Goal: Task Accomplishment & Management: Complete application form

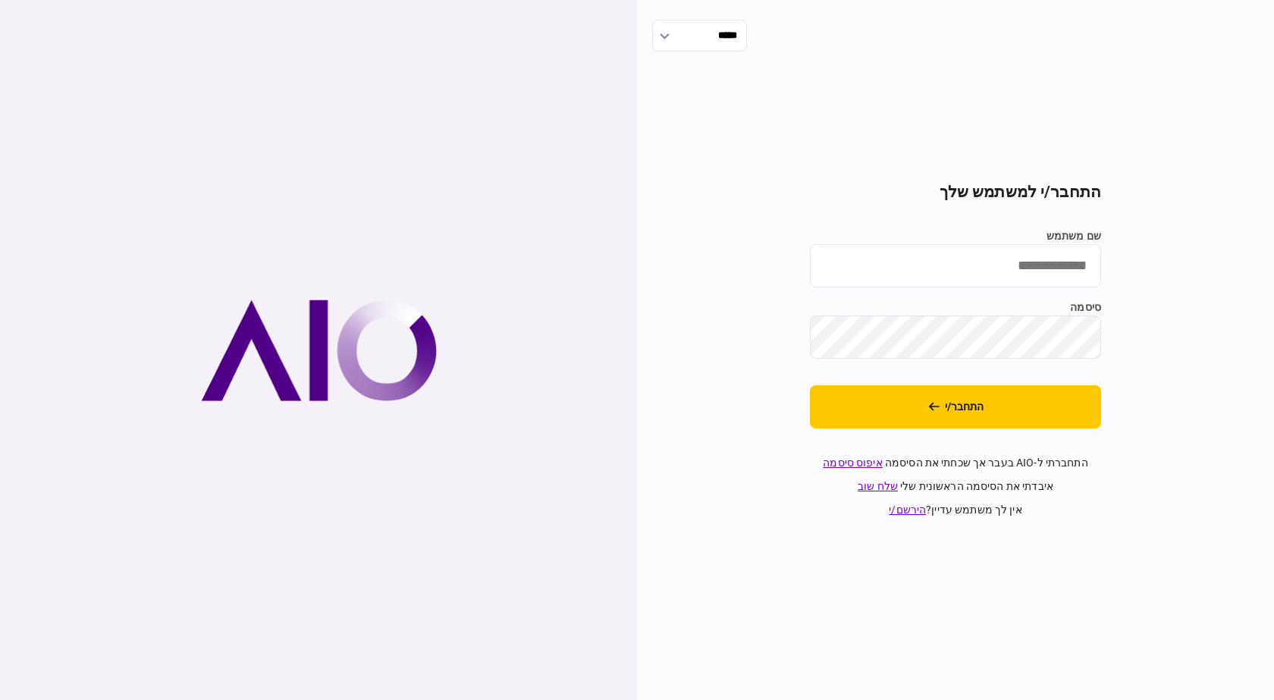
type input "**********"
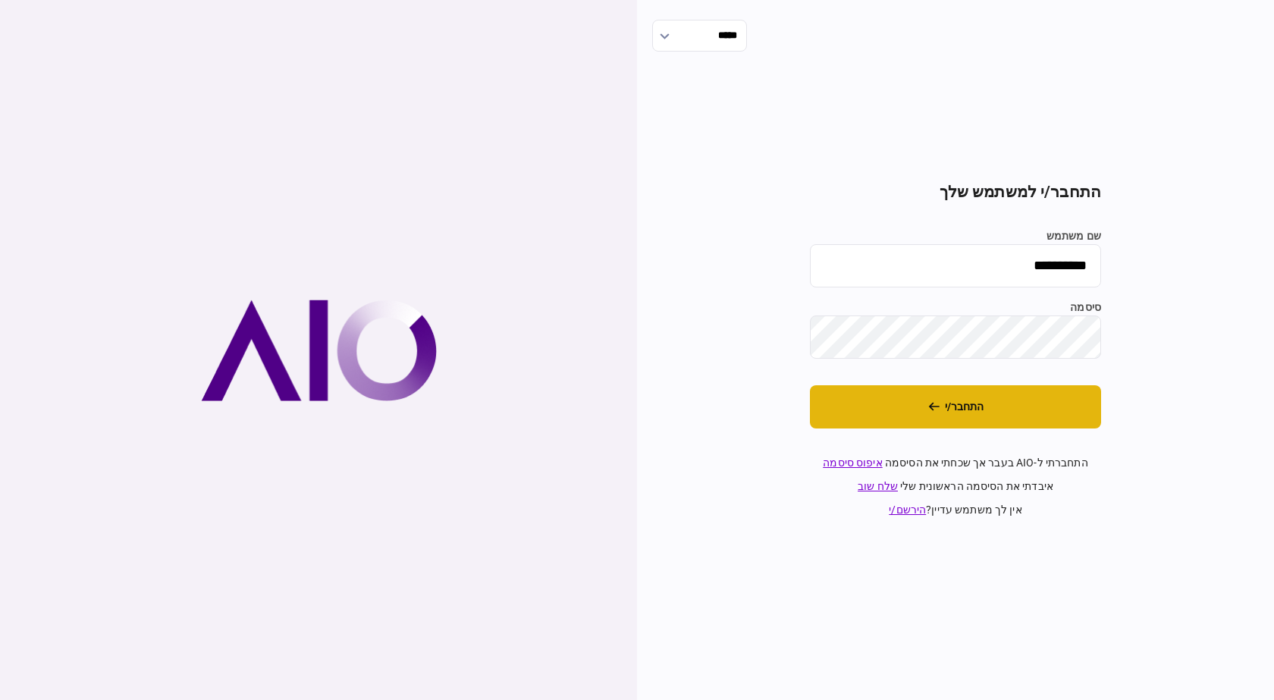
click at [908, 424] on button "התחבר/י" at bounding box center [955, 406] width 291 height 43
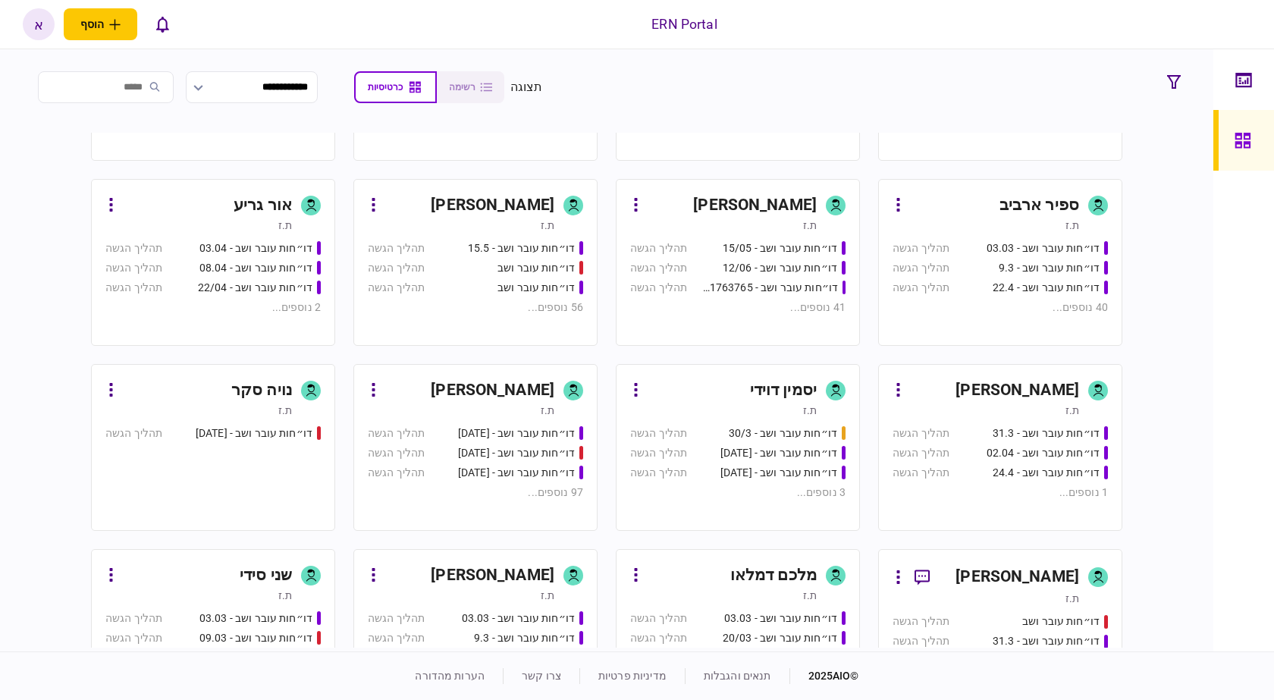
scroll to position [485, 0]
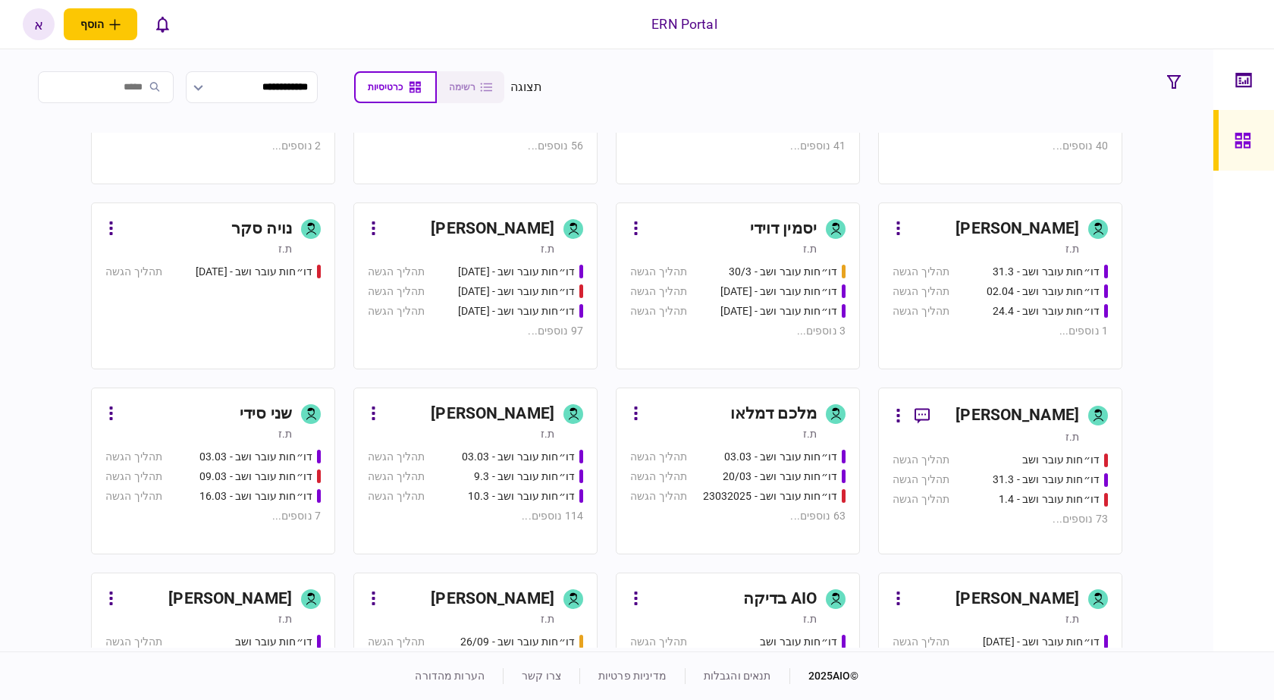
click at [500, 423] on div "[PERSON_NAME]" at bounding box center [493, 414] width 124 height 24
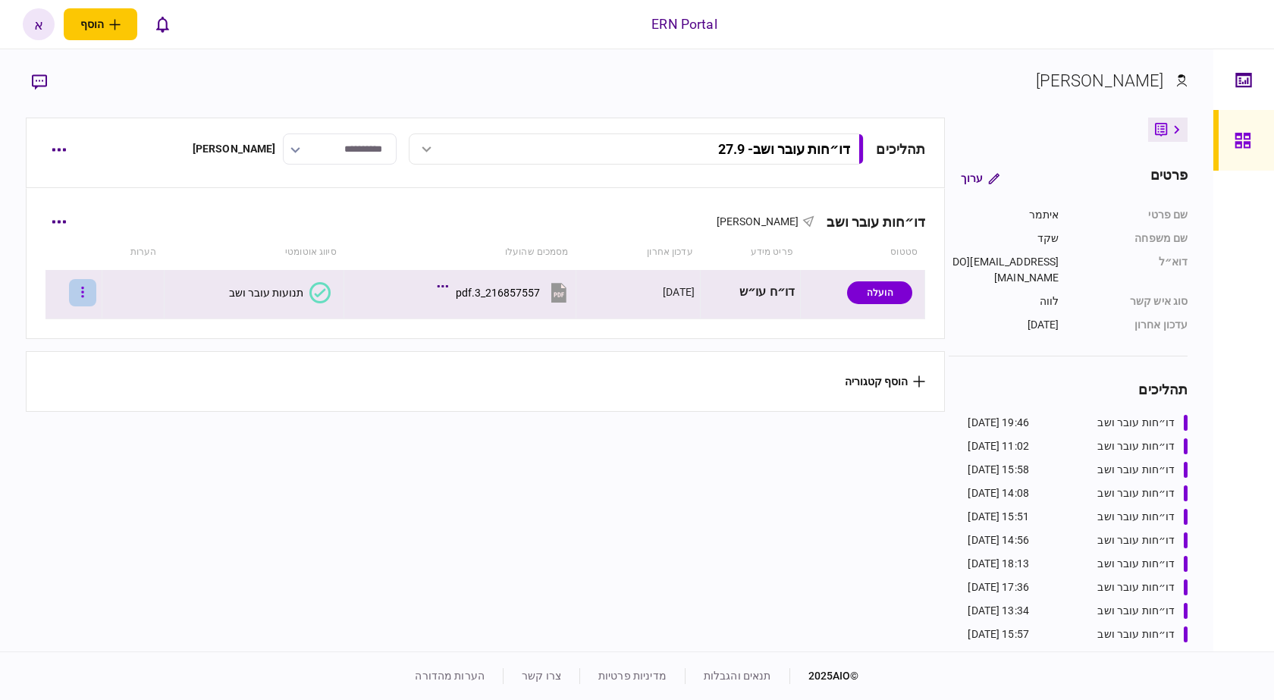
click at [96, 290] on button "button" at bounding box center [82, 292] width 27 height 27
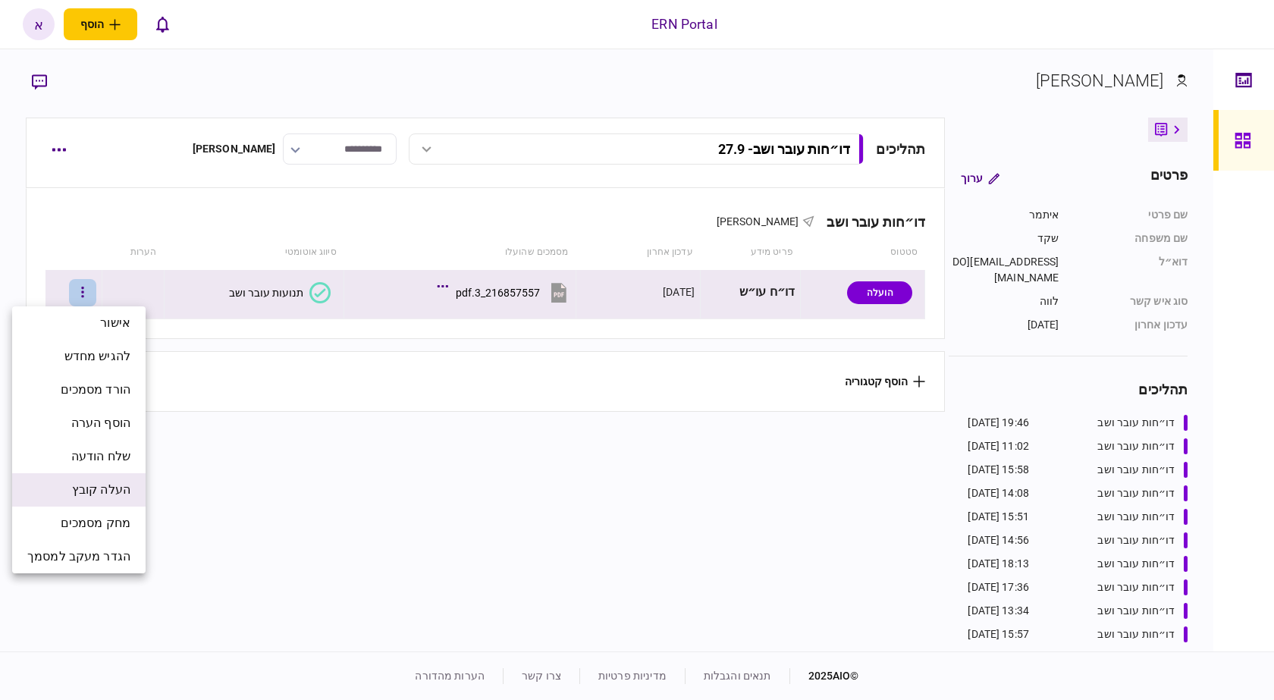
click at [121, 488] on span "העלה קובץ" at bounding box center [101, 490] width 58 height 18
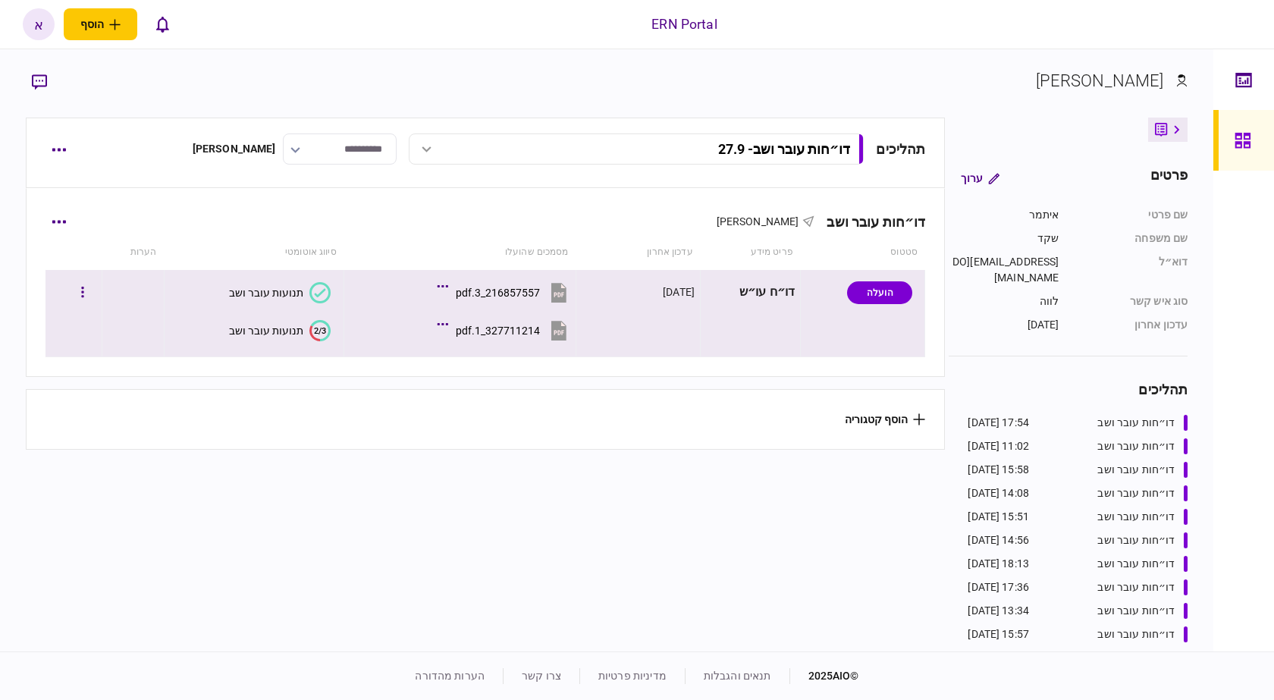
click at [318, 330] on text "2/3" at bounding box center [320, 330] width 12 height 10
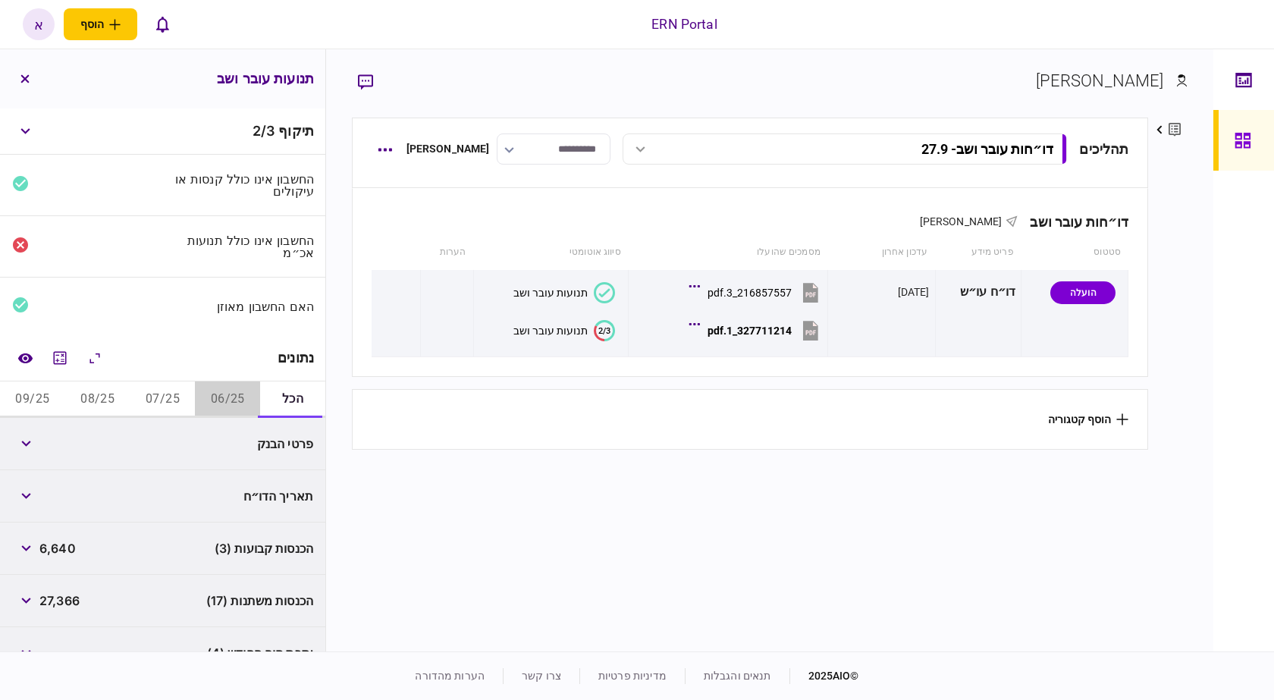
click at [243, 399] on button "06/25" at bounding box center [227, 399] width 65 height 36
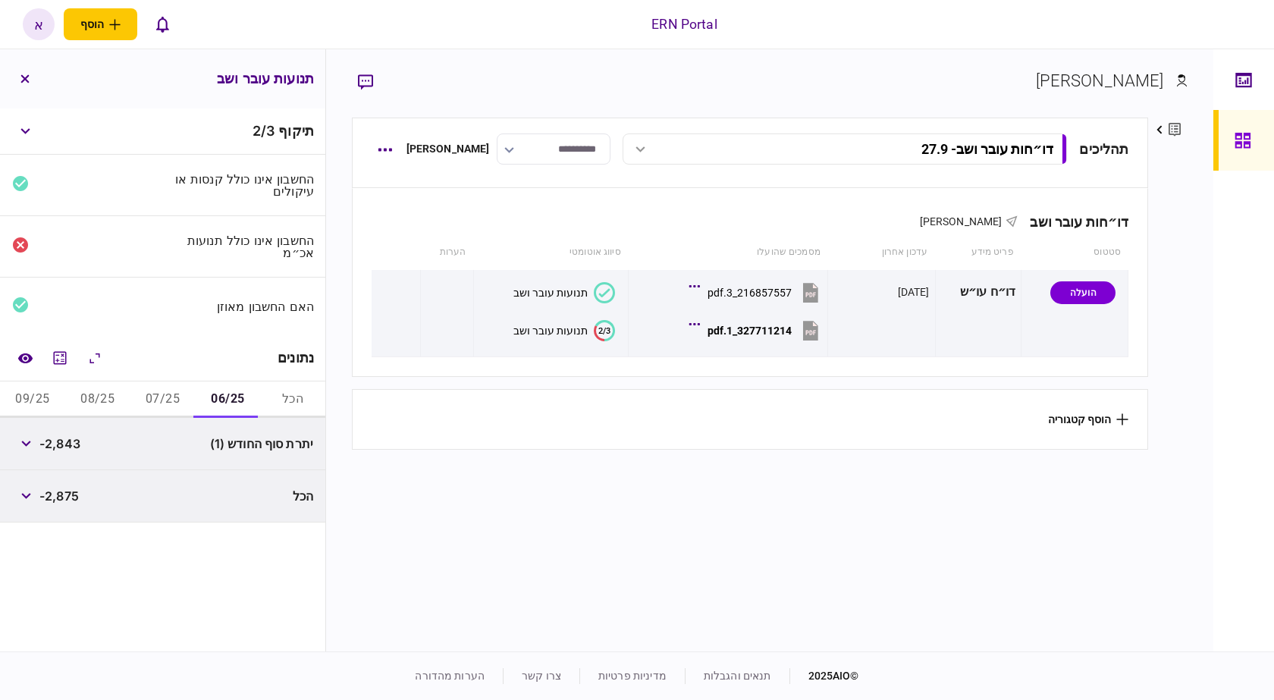
click at [67, 436] on span "-2,843" at bounding box center [59, 443] width 41 height 18
copy span "2,843"
click at [140, 399] on button "07/25" at bounding box center [162, 399] width 65 height 36
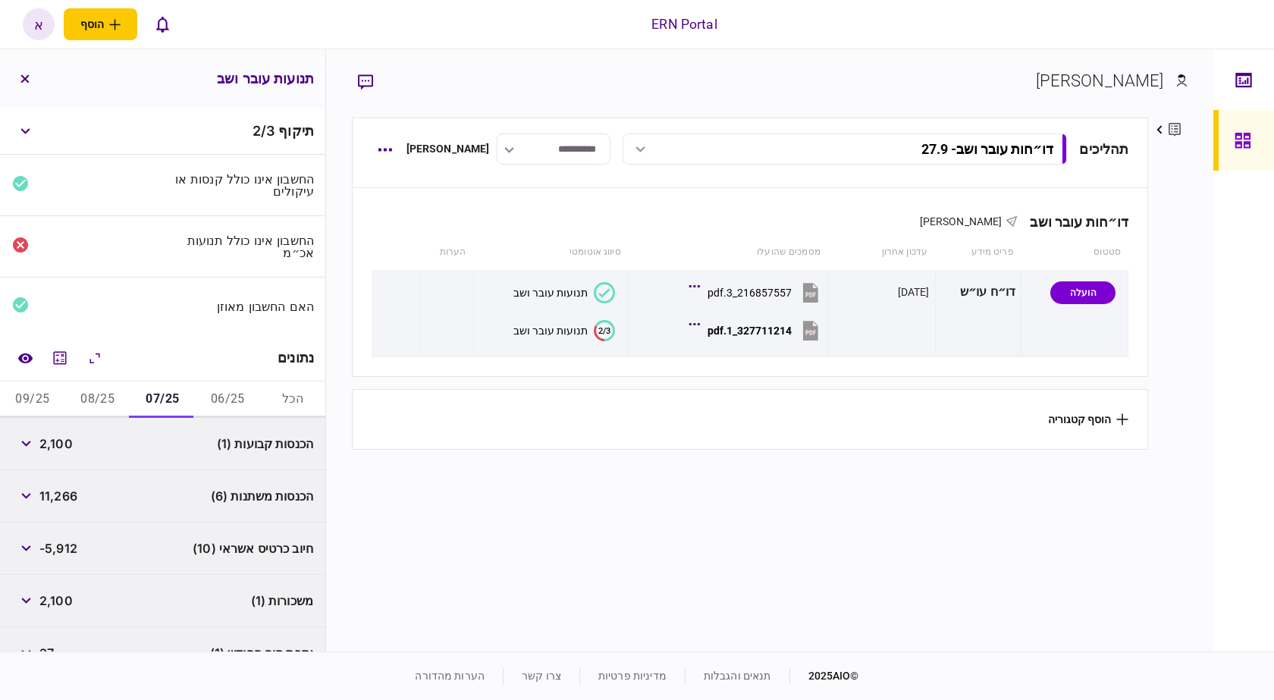
click at [67, 441] on span "2,100" at bounding box center [55, 443] width 33 height 18
copy span "2,100"
click at [67, 441] on span "2,100" at bounding box center [55, 443] width 33 height 18
click at [57, 497] on span "11,266" at bounding box center [58, 496] width 38 height 18
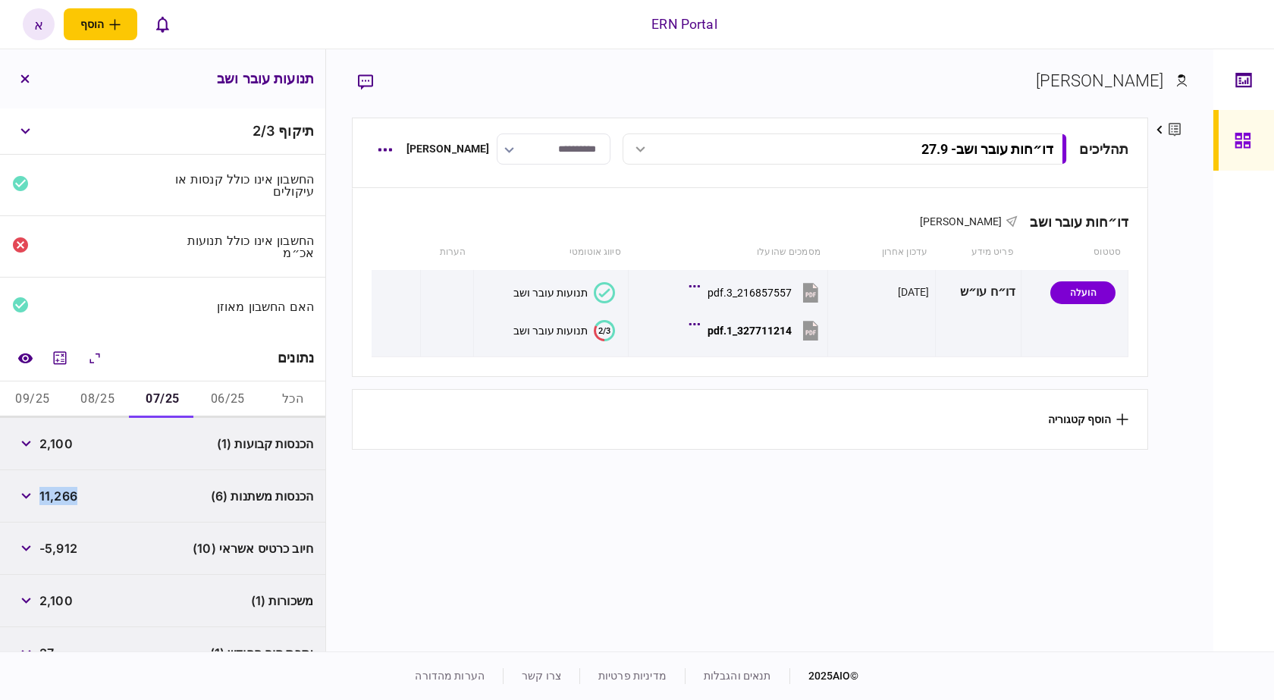
click at [57, 497] on span "11,266" at bounding box center [58, 496] width 38 height 18
copy span "11,266"
click at [31, 495] on icon "button" at bounding box center [26, 496] width 10 height 6
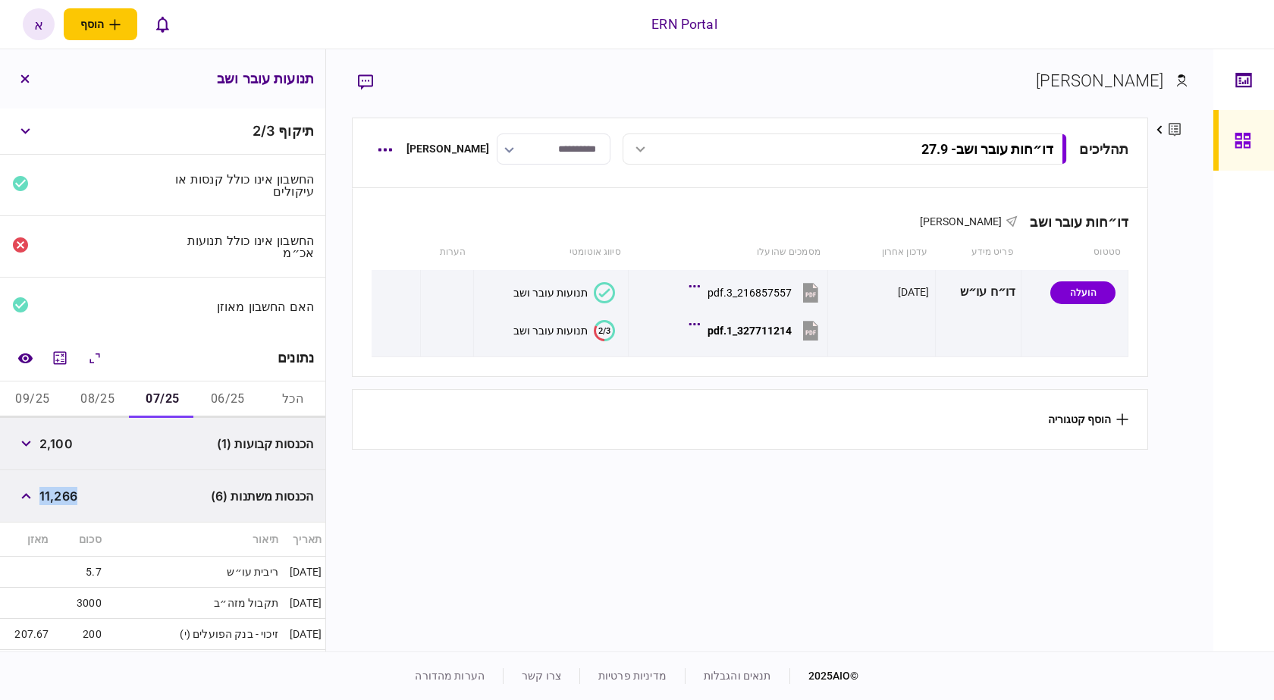
scroll to position [298, 0]
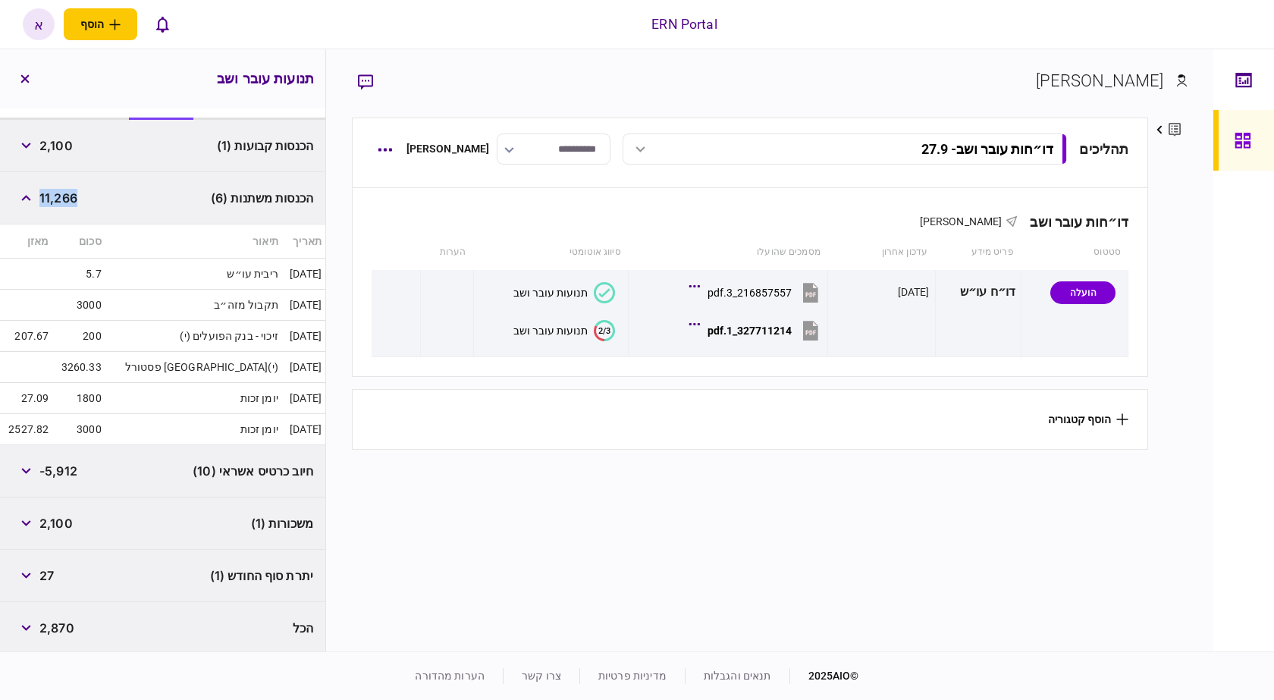
click at [48, 574] on span "27" at bounding box center [46, 575] width 14 height 18
copy span "27"
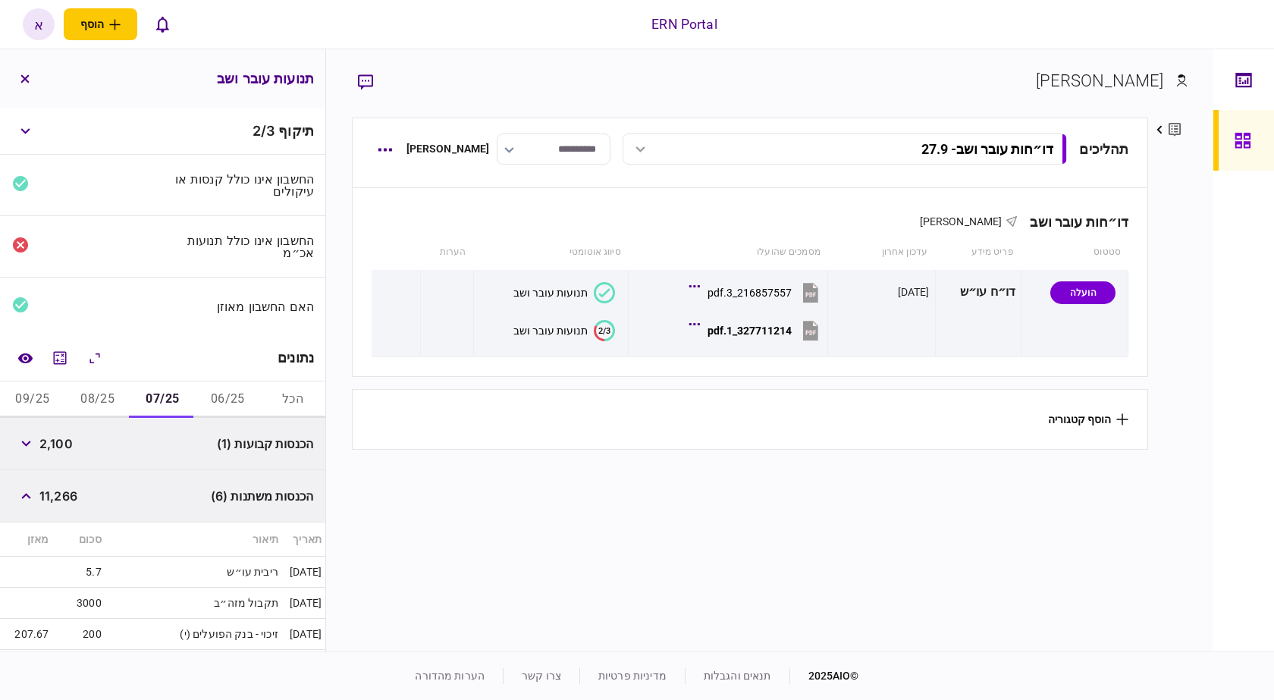
click at [86, 400] on button "08/25" at bounding box center [97, 399] width 65 height 36
click at [61, 441] on span "1,540" at bounding box center [56, 443] width 34 height 18
copy span "1,540"
click at [71, 498] on span "6,000" at bounding box center [57, 496] width 37 height 18
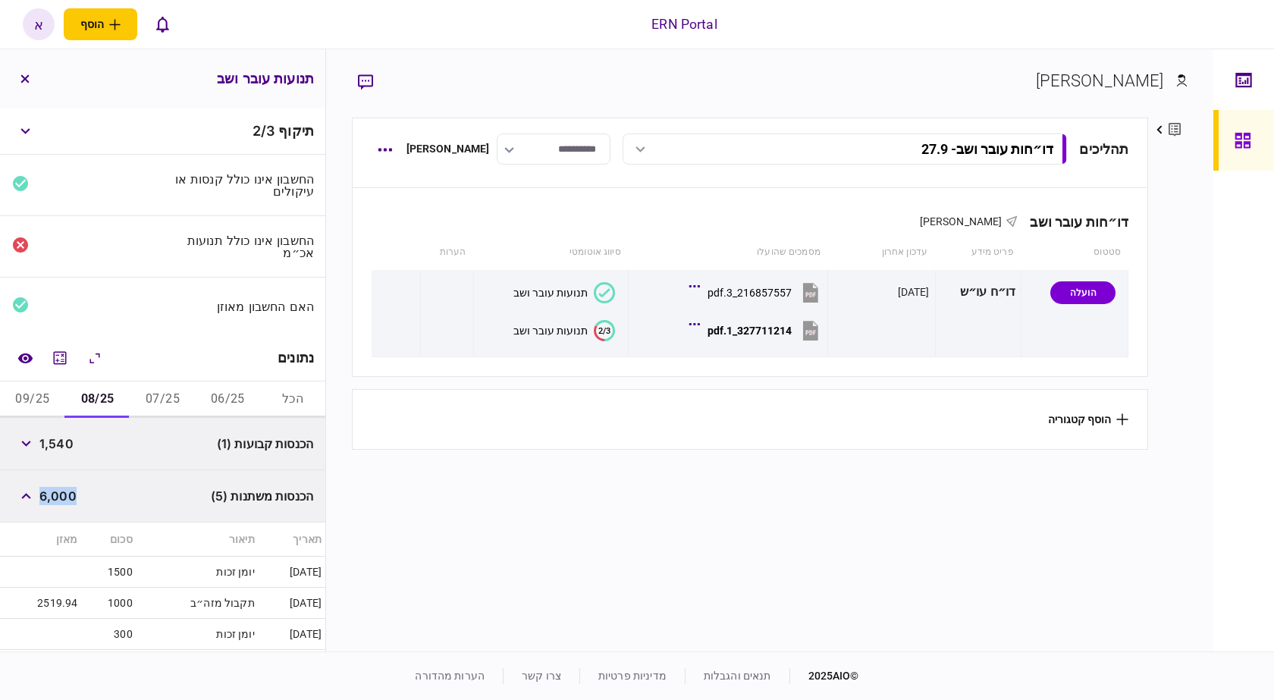
click at [71, 498] on span "6,000" at bounding box center [57, 496] width 37 height 18
copy span "6,000"
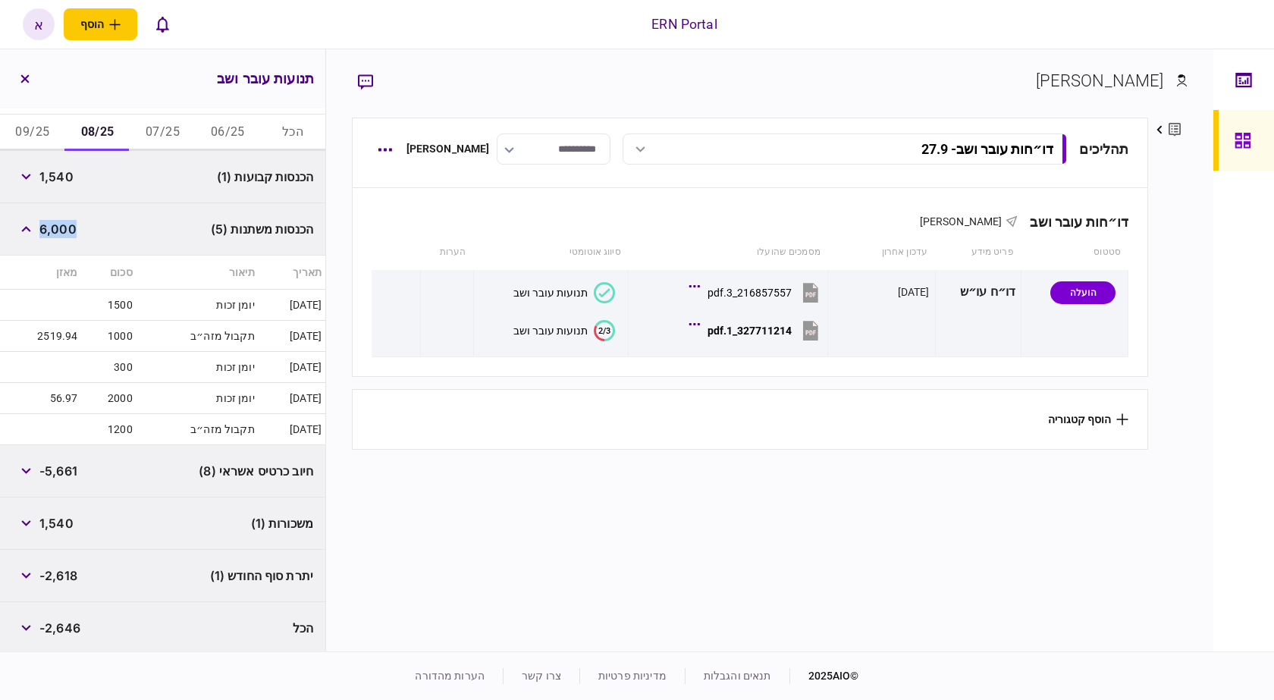
click at [59, 581] on div "-2,618" at bounding box center [44, 575] width 65 height 27
click at [60, 579] on span "-2,618" at bounding box center [58, 575] width 38 height 18
copy span "2,618"
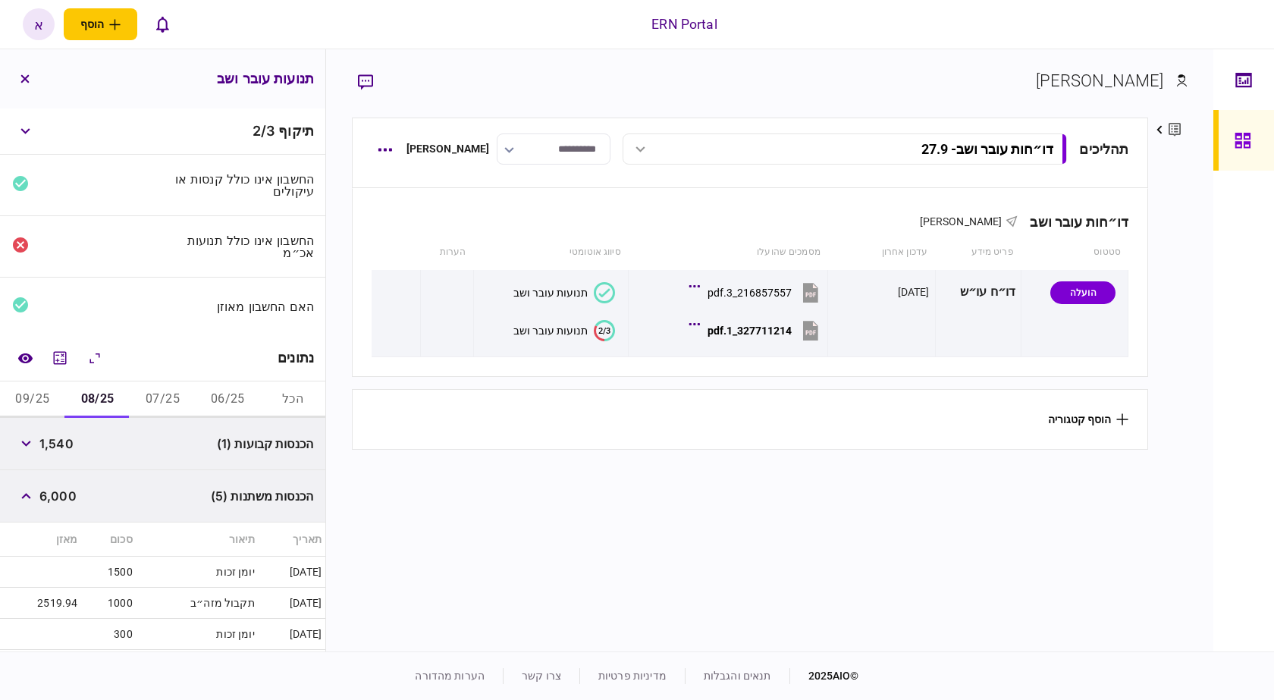
click at [39, 384] on button "09/25" at bounding box center [32, 399] width 65 height 36
click at [71, 448] on span "3,000" at bounding box center [57, 443] width 37 height 18
click at [72, 449] on span "3,000" at bounding box center [57, 443] width 37 height 18
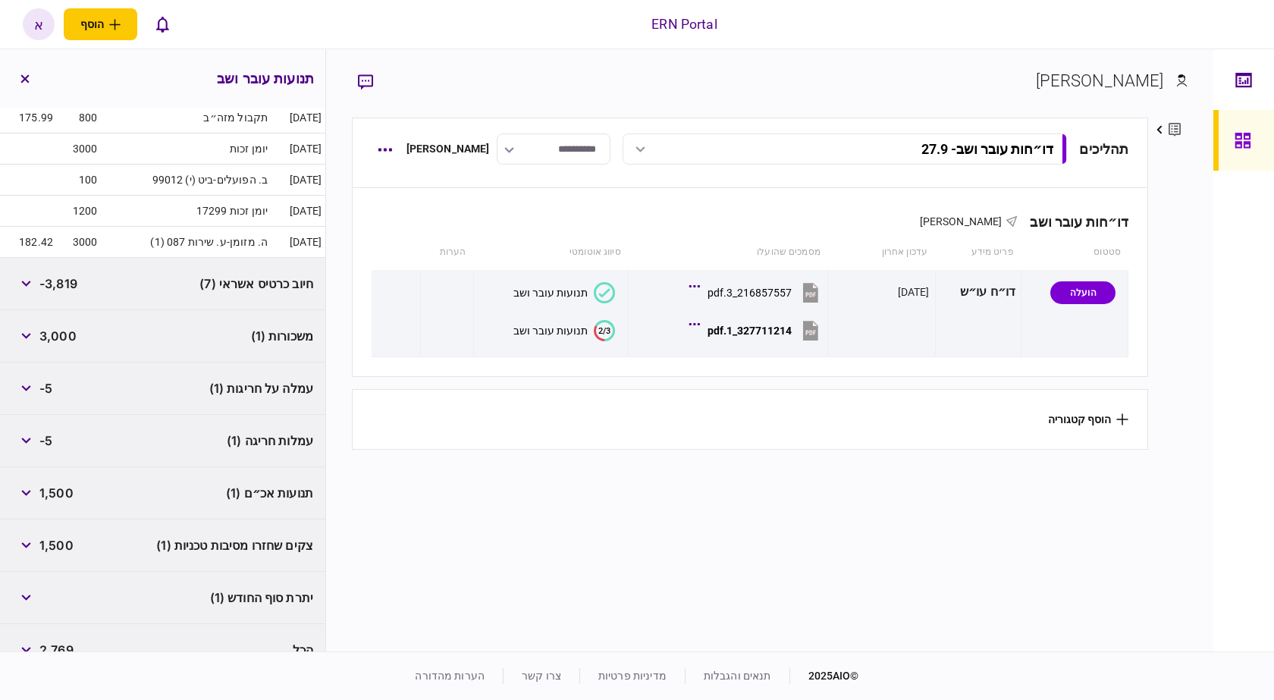
scroll to position [162, 0]
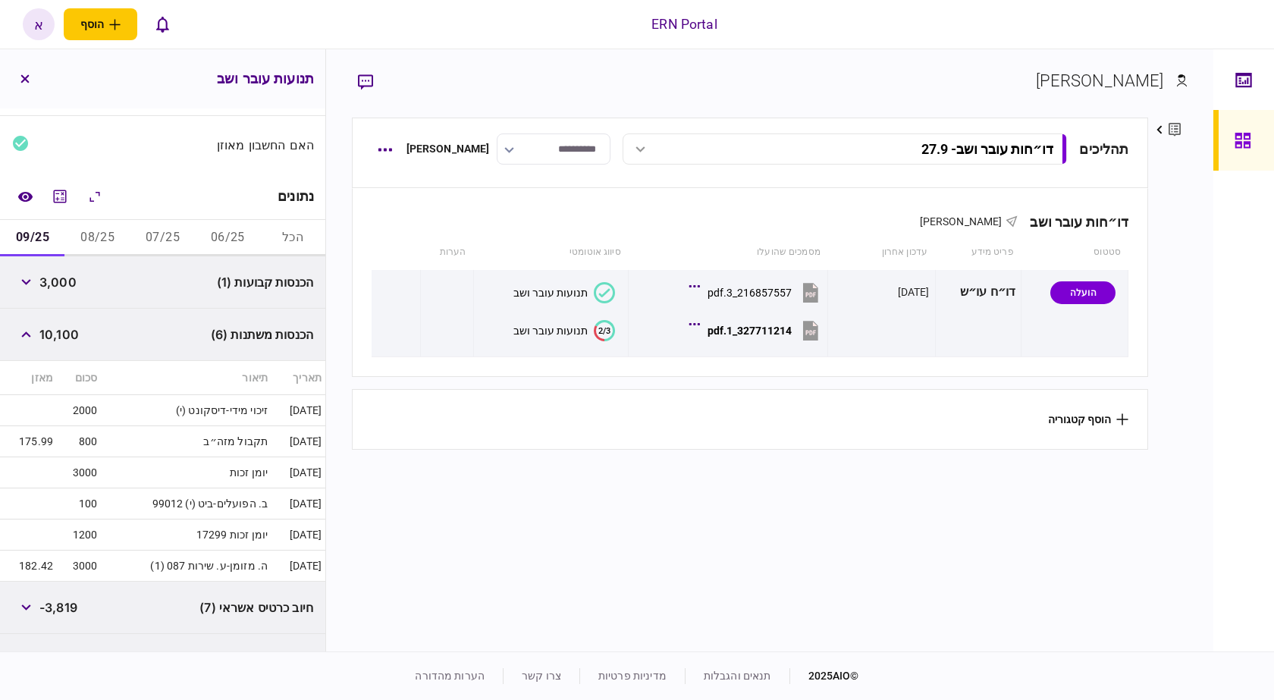
click at [71, 333] on span "10,100" at bounding box center [58, 334] width 39 height 18
copy span "10,100"
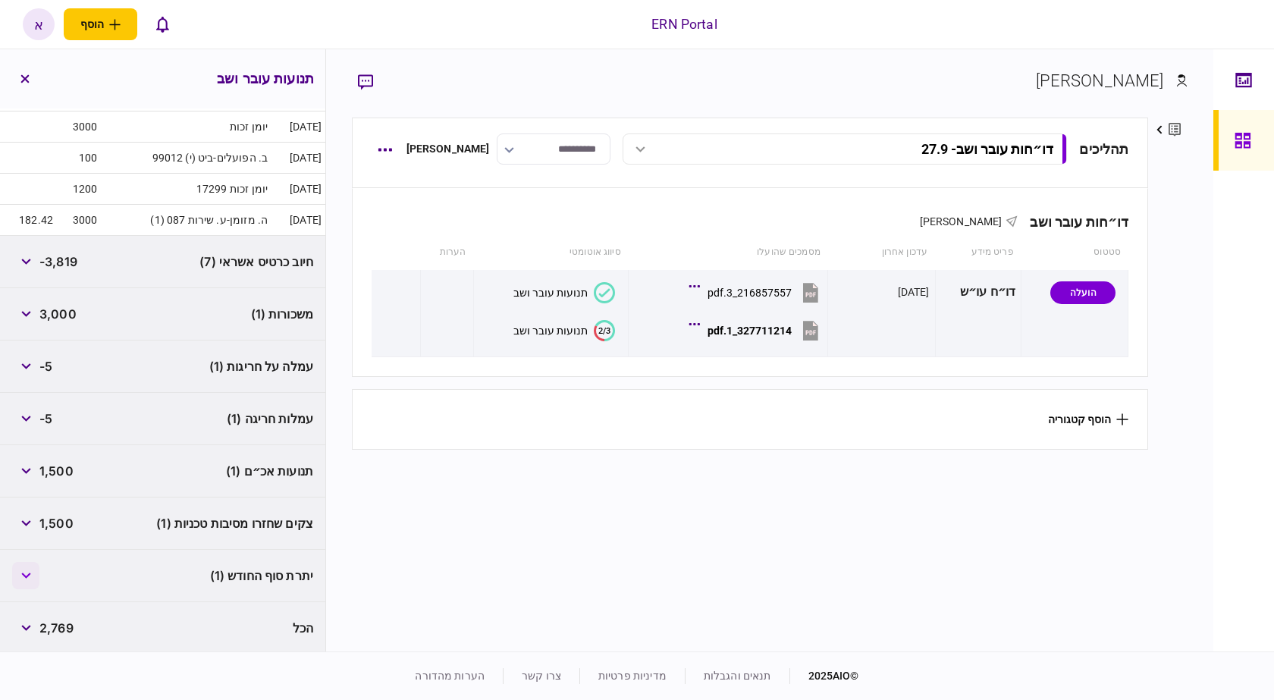
click at [26, 581] on button "button" at bounding box center [25, 575] width 27 height 27
click at [37, 466] on button "button" at bounding box center [25, 470] width 27 height 27
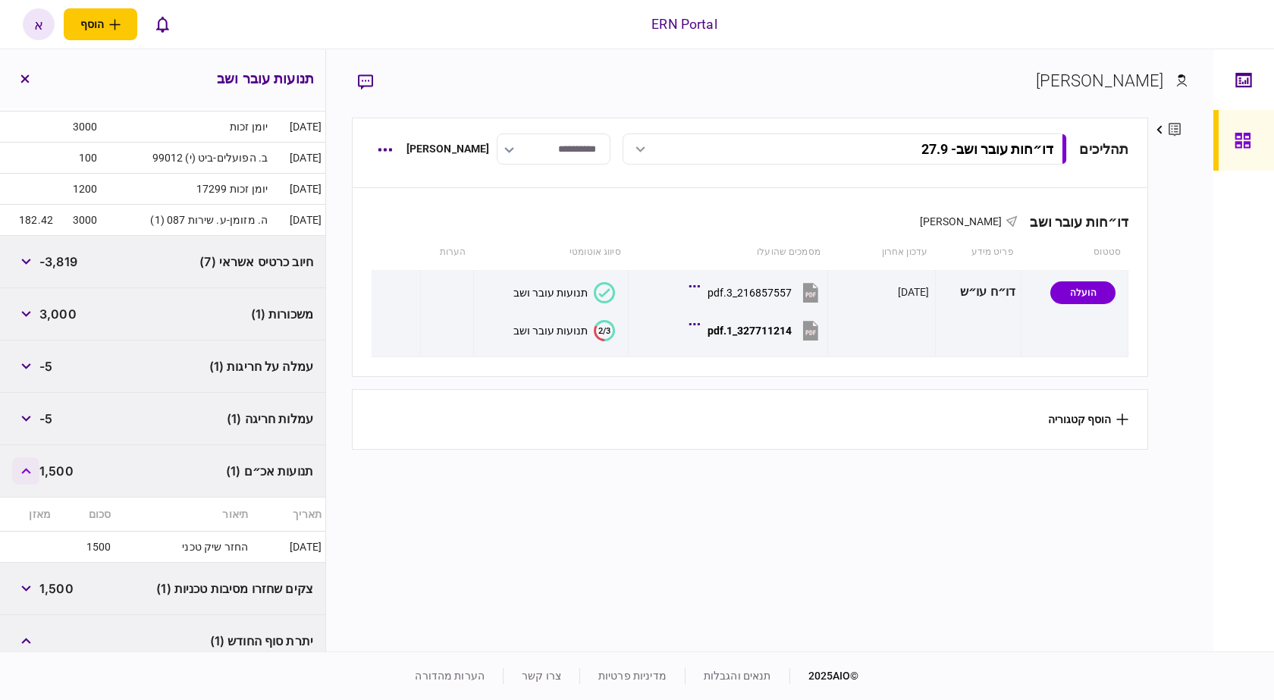
click at [37, 464] on button "button" at bounding box center [25, 470] width 27 height 27
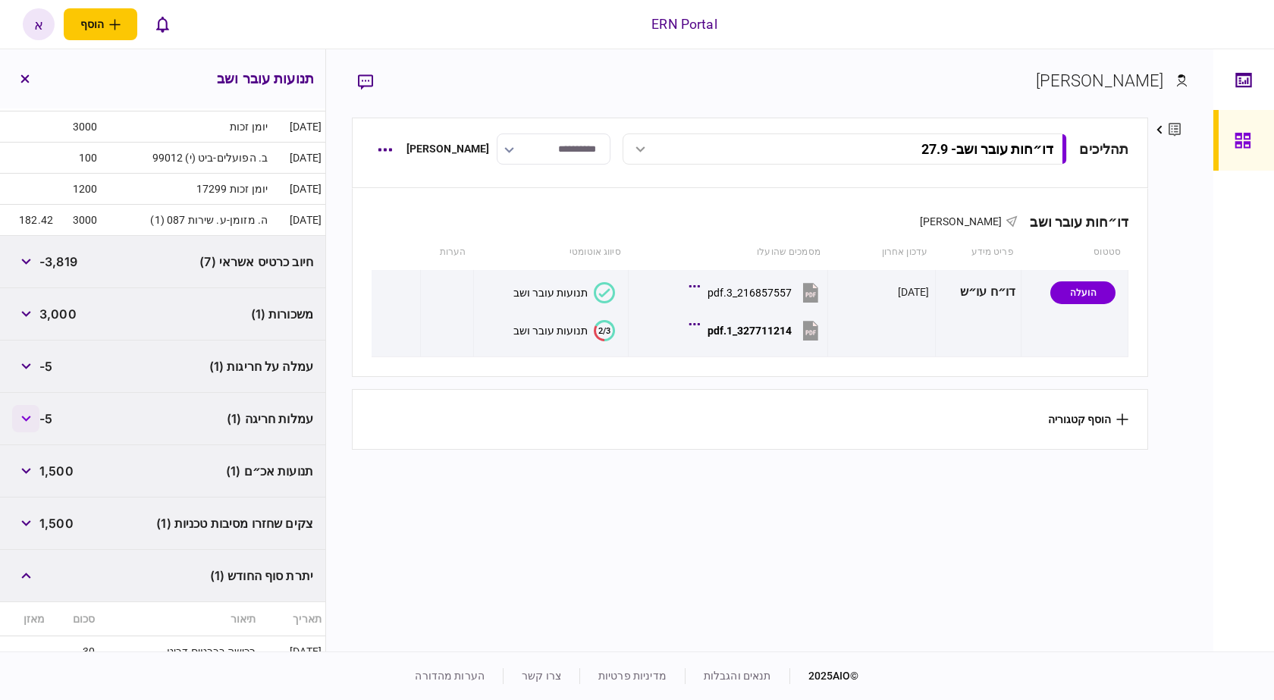
click at [39, 420] on button "button" at bounding box center [25, 418] width 27 height 27
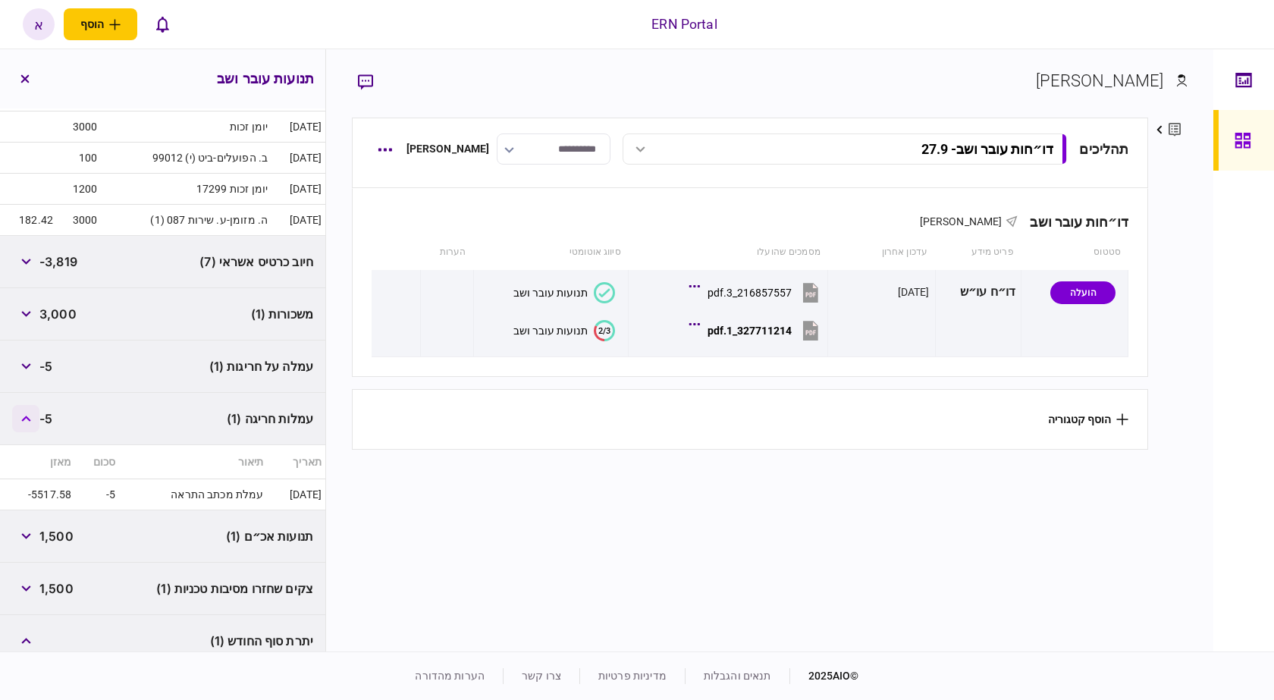
click at [39, 420] on button "button" at bounding box center [25, 418] width 27 height 27
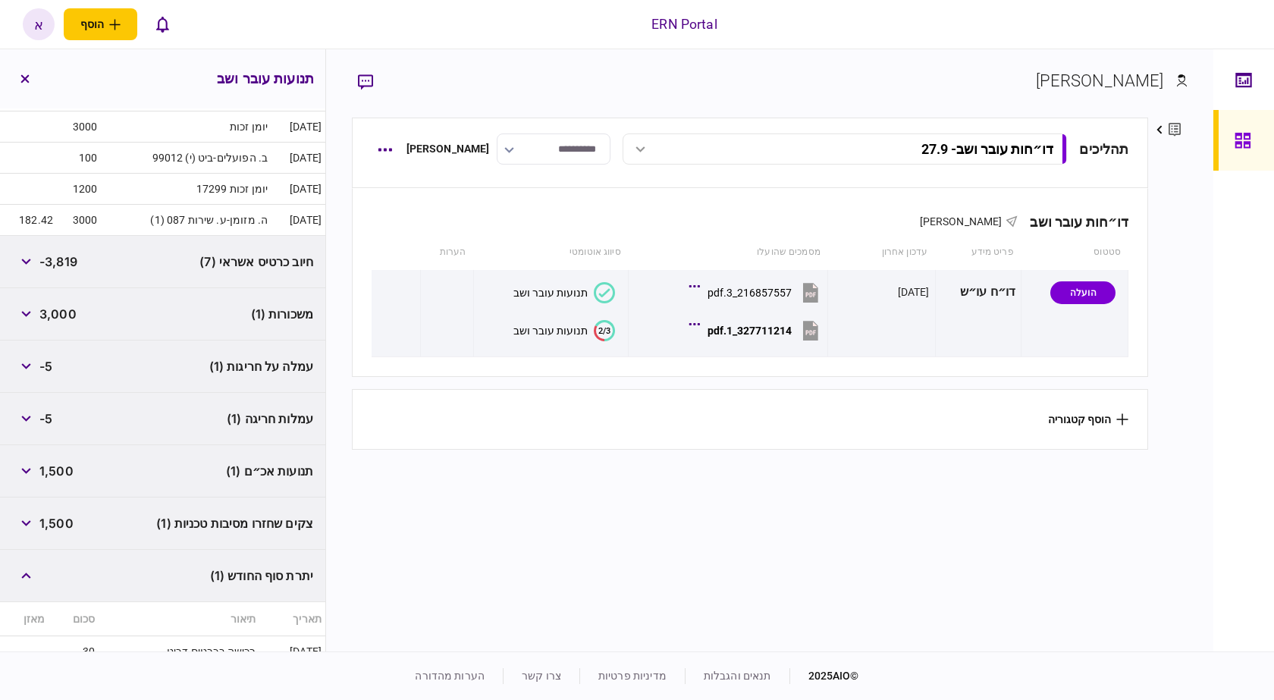
click at [43, 520] on span "1,500" at bounding box center [56, 523] width 34 height 18
click at [39, 514] on button "button" at bounding box center [25, 523] width 27 height 27
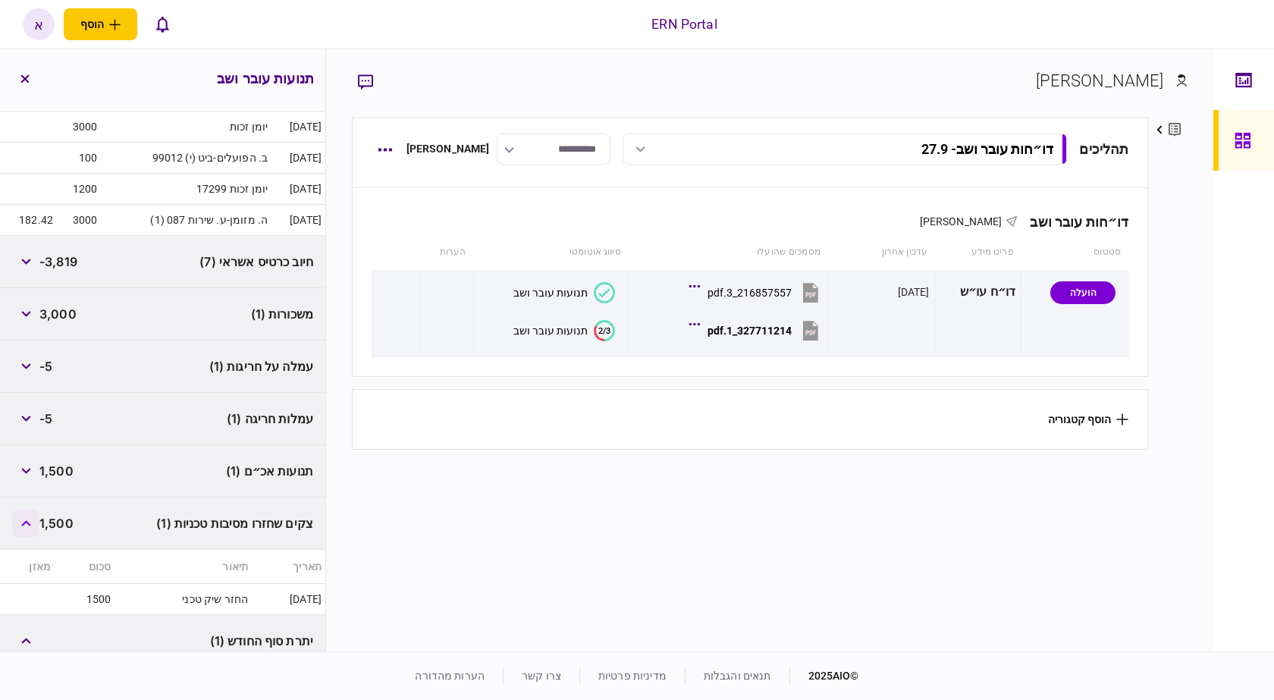
click at [39, 517] on button "button" at bounding box center [25, 523] width 27 height 27
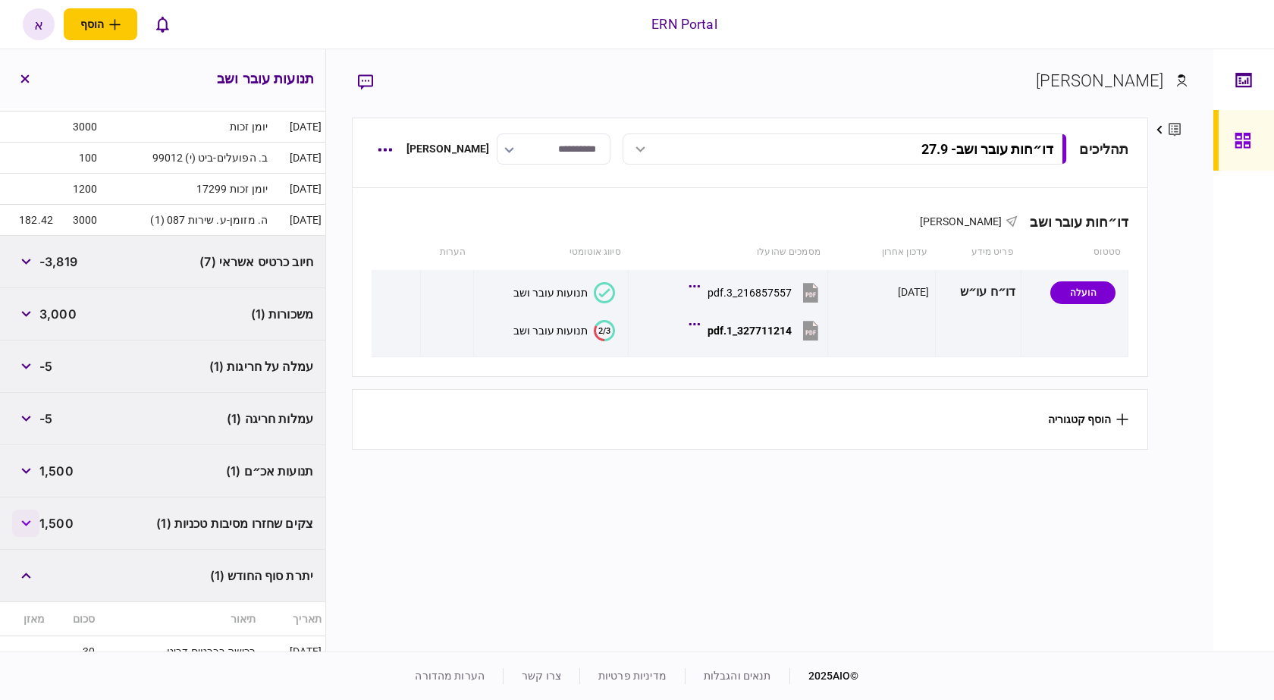
click at [39, 517] on button "button" at bounding box center [25, 523] width 27 height 27
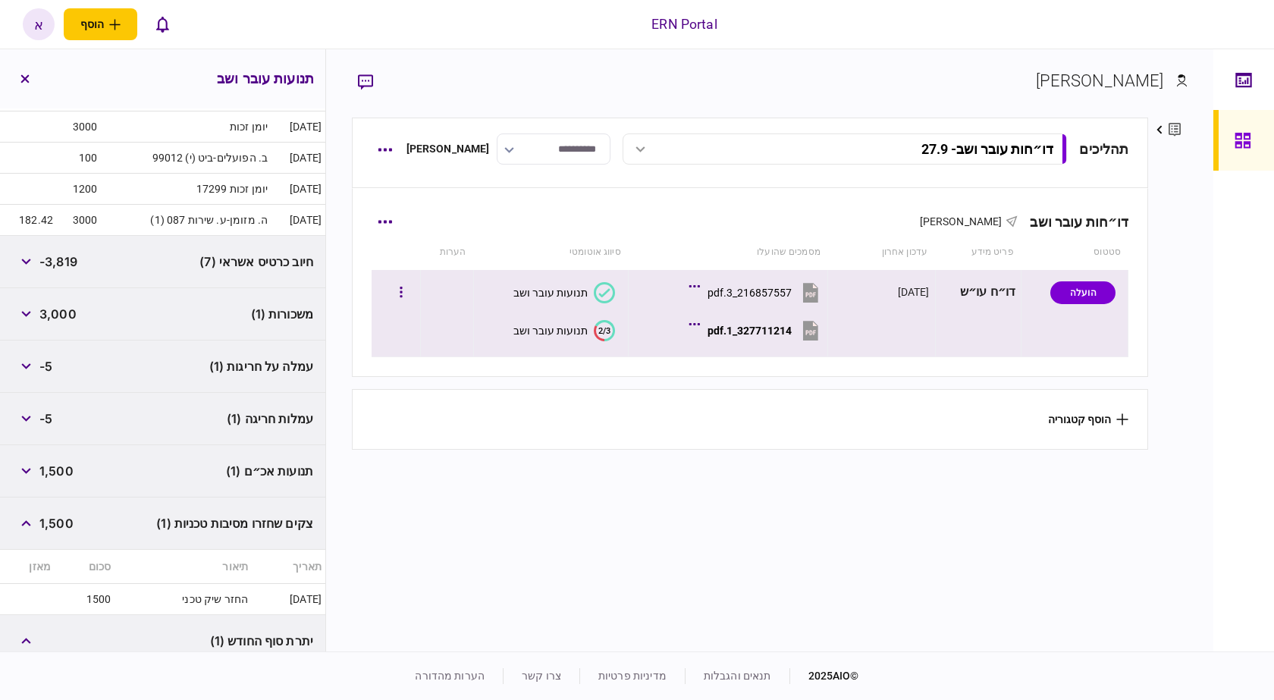
drag, startPoint x: 745, startPoint y: 343, endPoint x: 754, endPoint y: 336, distance: 10.8
click at [748, 341] on button "327711214_1.pdf" at bounding box center [757, 330] width 130 height 34
click at [409, 287] on button "button" at bounding box center [400, 292] width 27 height 27
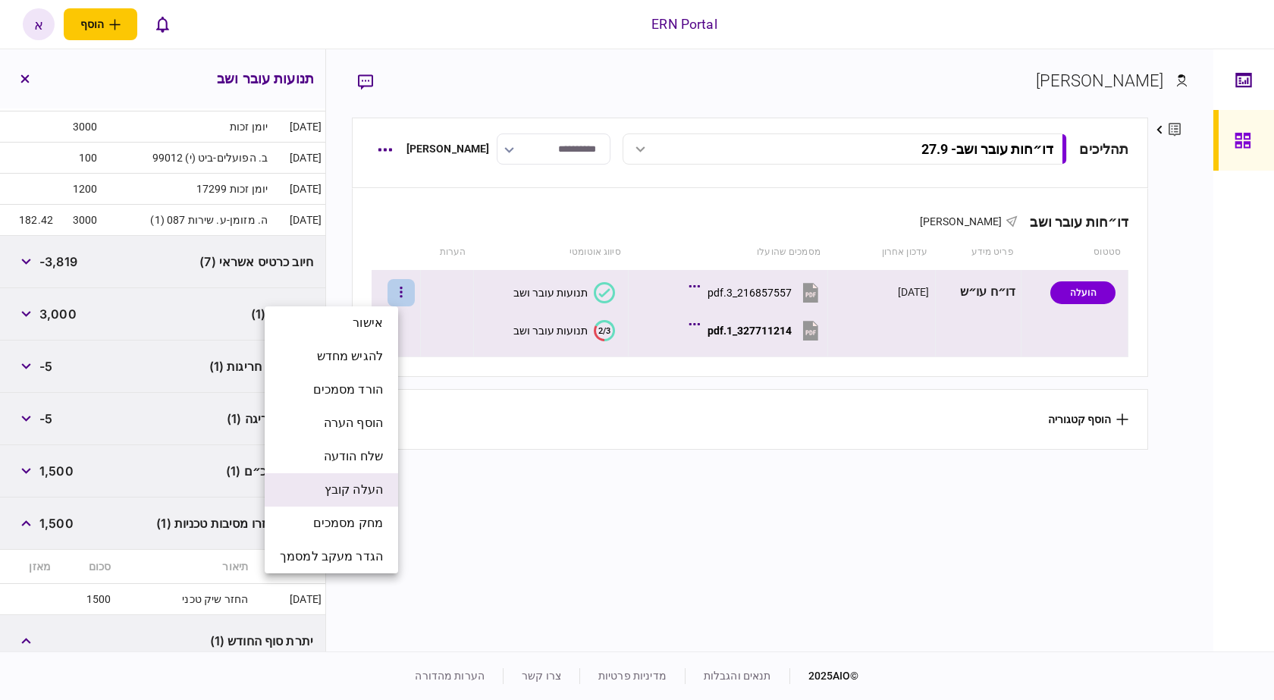
click at [376, 492] on span "העלה קובץ" at bounding box center [354, 490] width 58 height 18
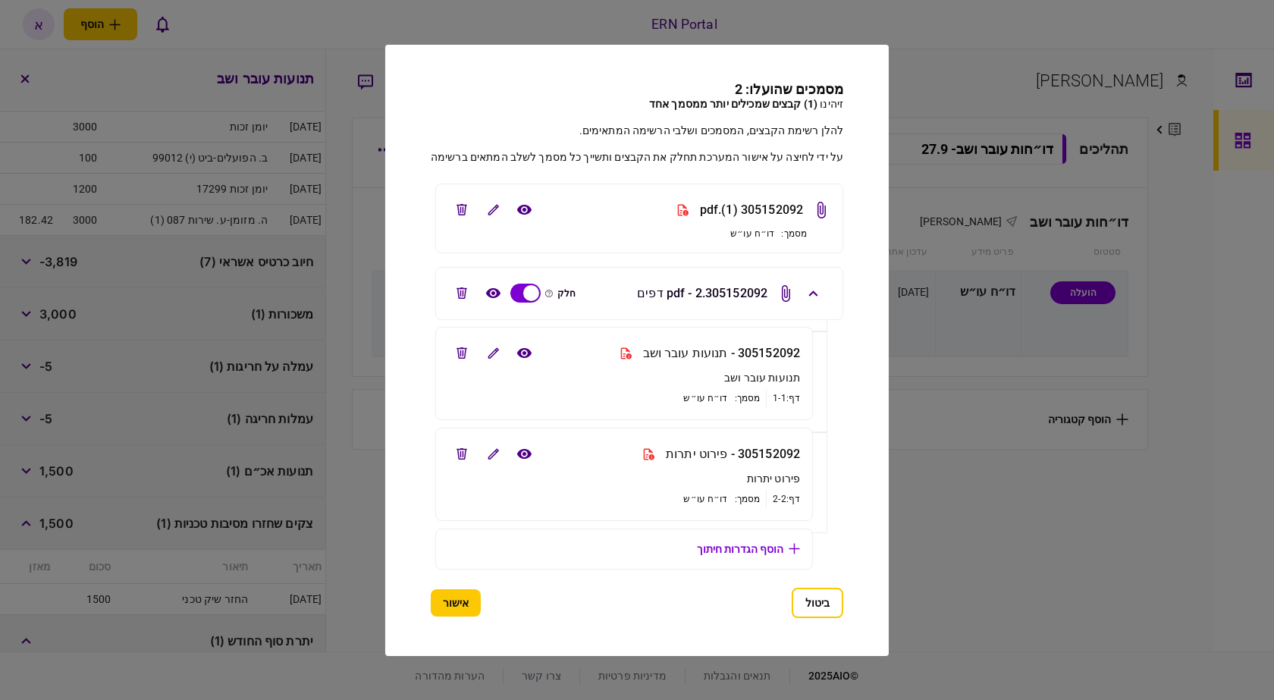
click at [456, 613] on button "אישור" at bounding box center [456, 602] width 50 height 27
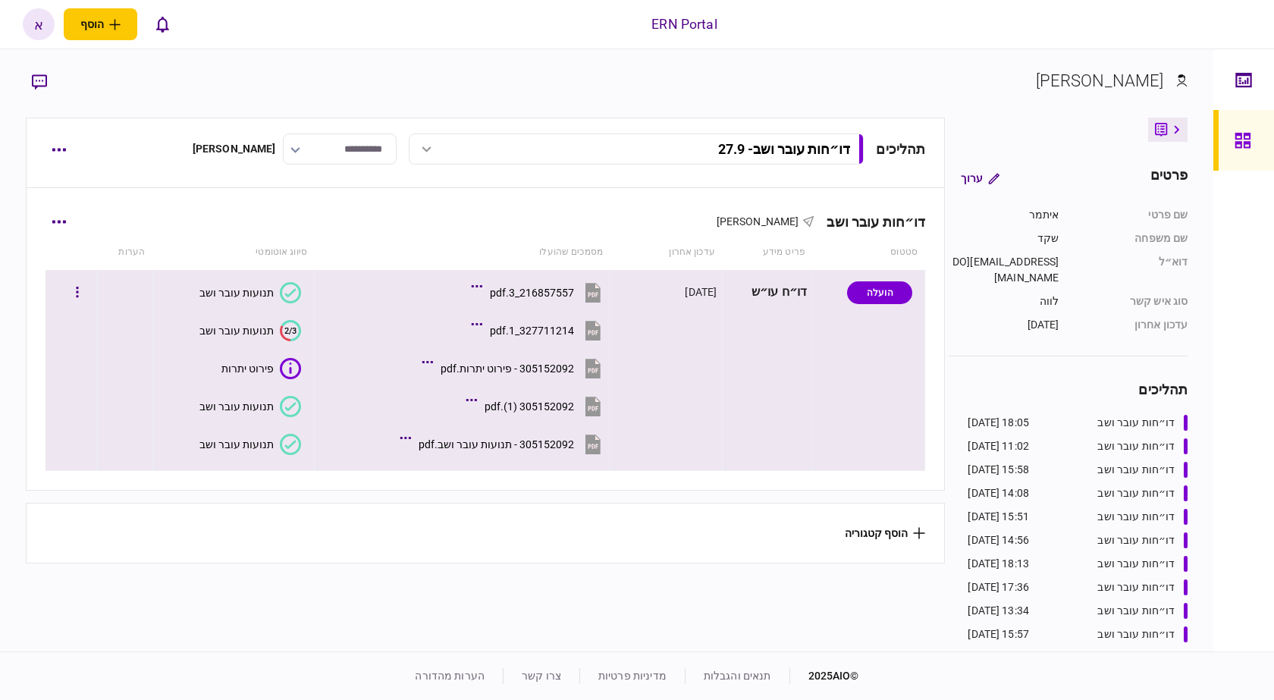
click at [268, 410] on div "תנועות עובר ושב" at bounding box center [236, 406] width 74 height 12
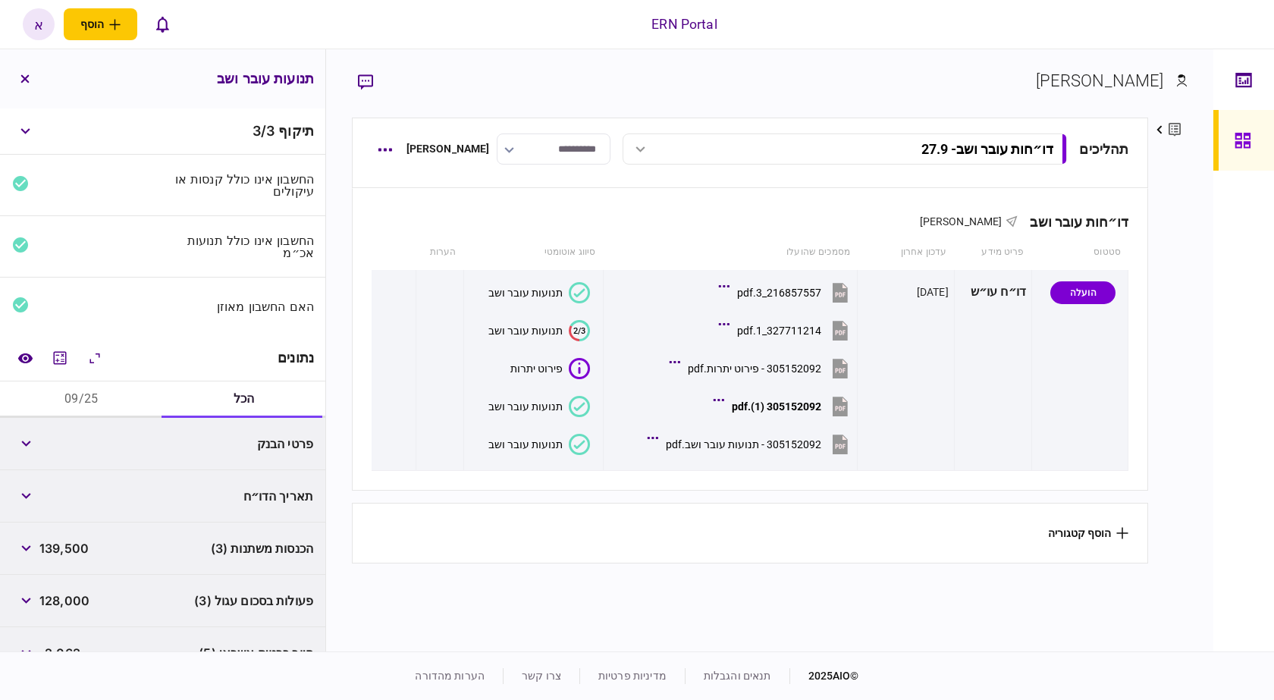
click at [59, 335] on div "נתונים" at bounding box center [162, 358] width 325 height 46
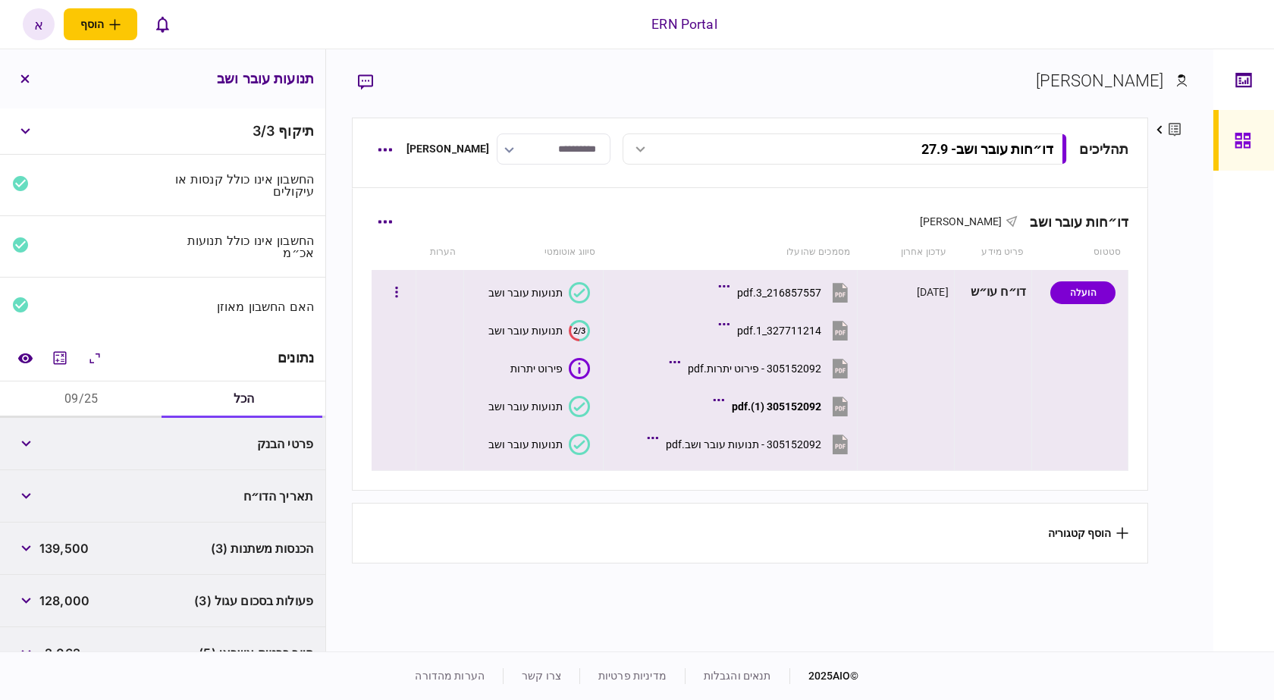
click at [529, 447] on div "תנועות עובר ושב" at bounding box center [525, 444] width 74 height 12
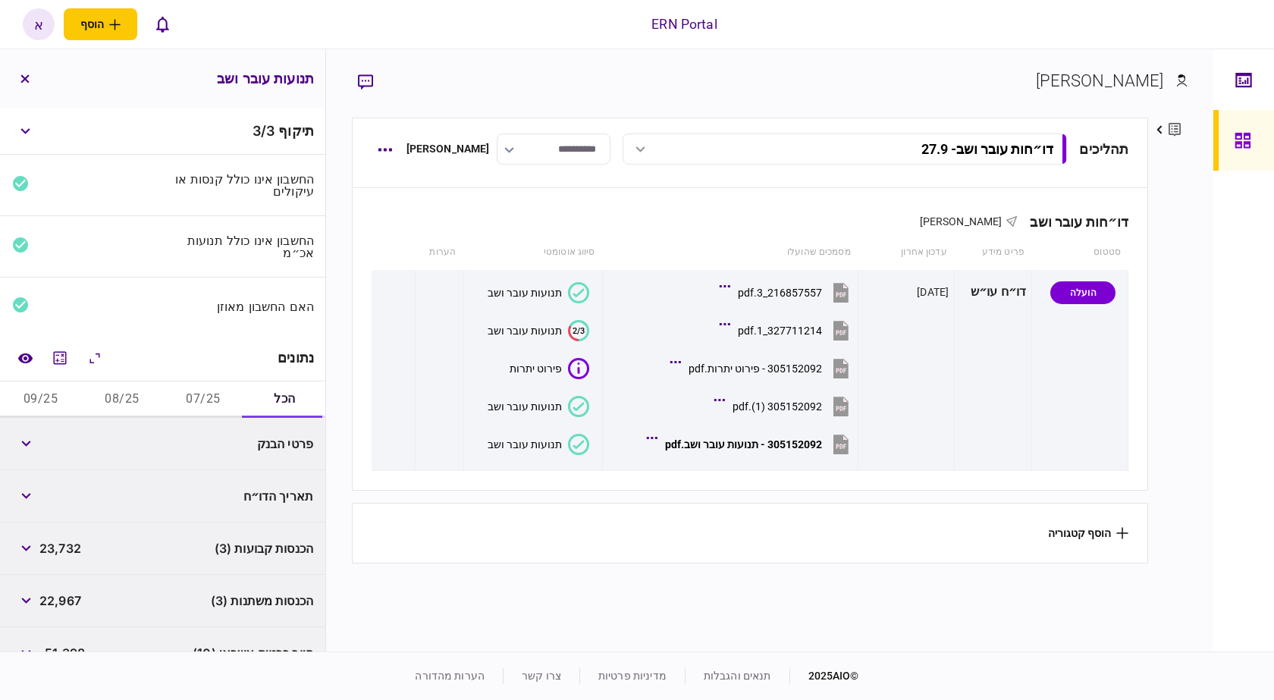
click at [196, 386] on button "07/25" at bounding box center [203, 399] width 81 height 36
click at [62, 438] on span "7,875" at bounding box center [55, 443] width 32 height 18
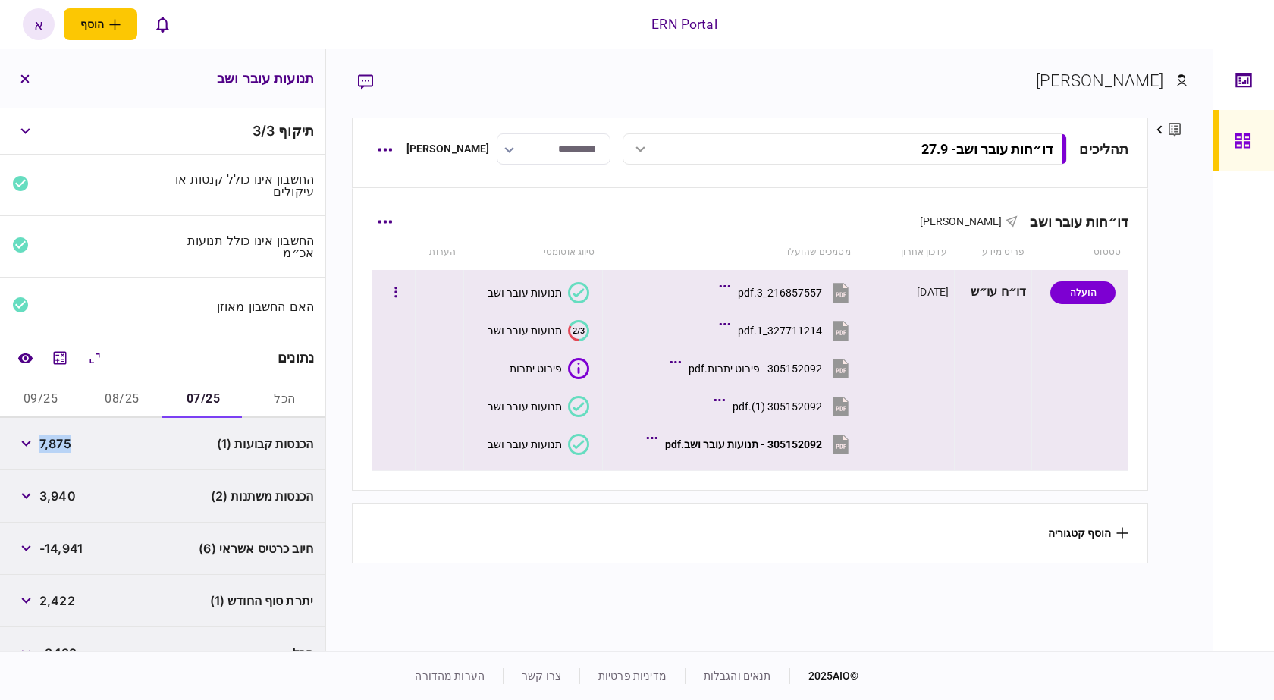
copy span "7,875"
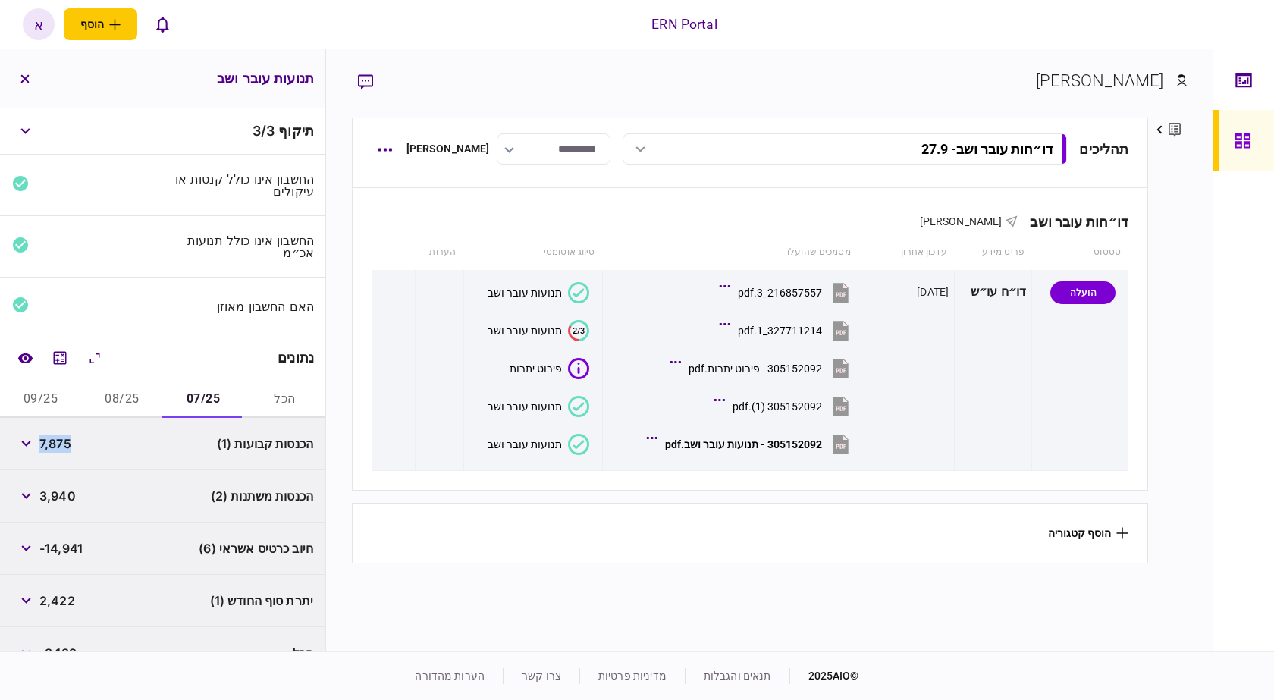
click at [69, 491] on span "3,940" at bounding box center [57, 496] width 36 height 18
copy span "3,940"
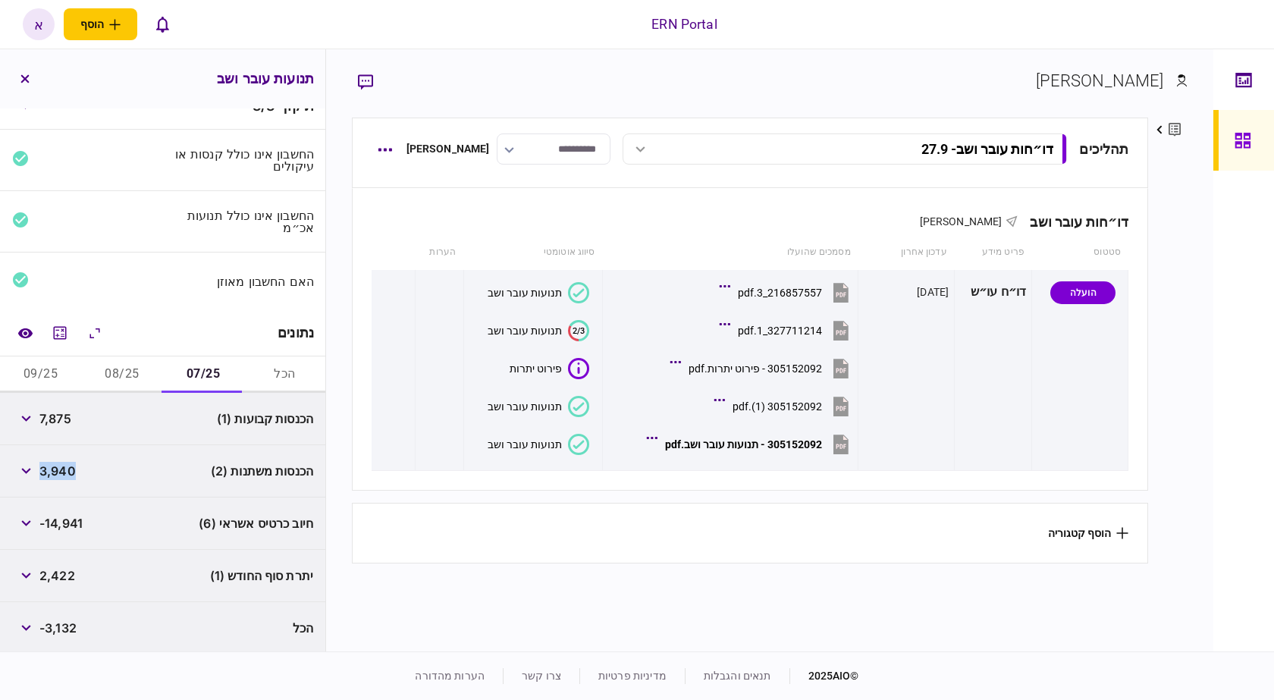
click at [56, 576] on span "2,422" at bounding box center [57, 575] width 36 height 18
drag, startPoint x: 56, startPoint y: 576, endPoint x: 298, endPoint y: 419, distance: 288.4
click at [59, 573] on span "2,422" at bounding box center [57, 575] width 36 height 18
copy span "2,422"
click at [146, 362] on button "08/25" at bounding box center [121, 374] width 81 height 36
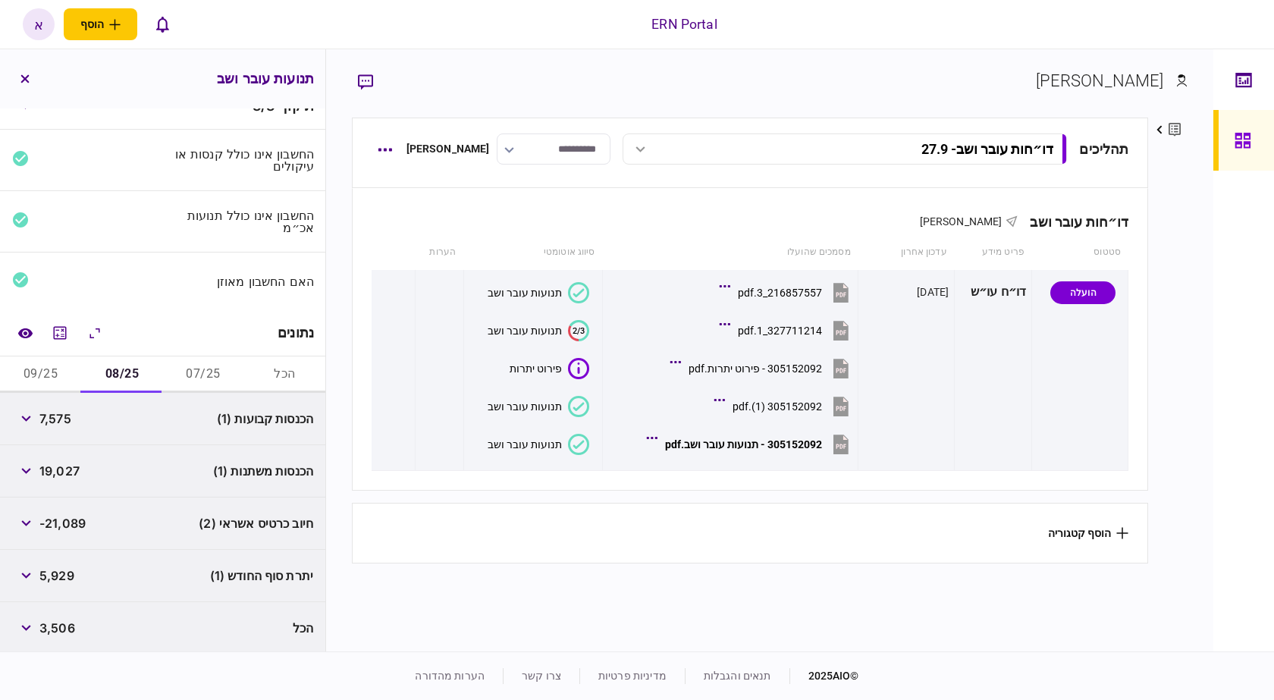
click at [63, 412] on span "7,575" at bounding box center [55, 418] width 32 height 18
copy span "7,575"
click at [56, 472] on span "19,027" at bounding box center [59, 471] width 40 height 18
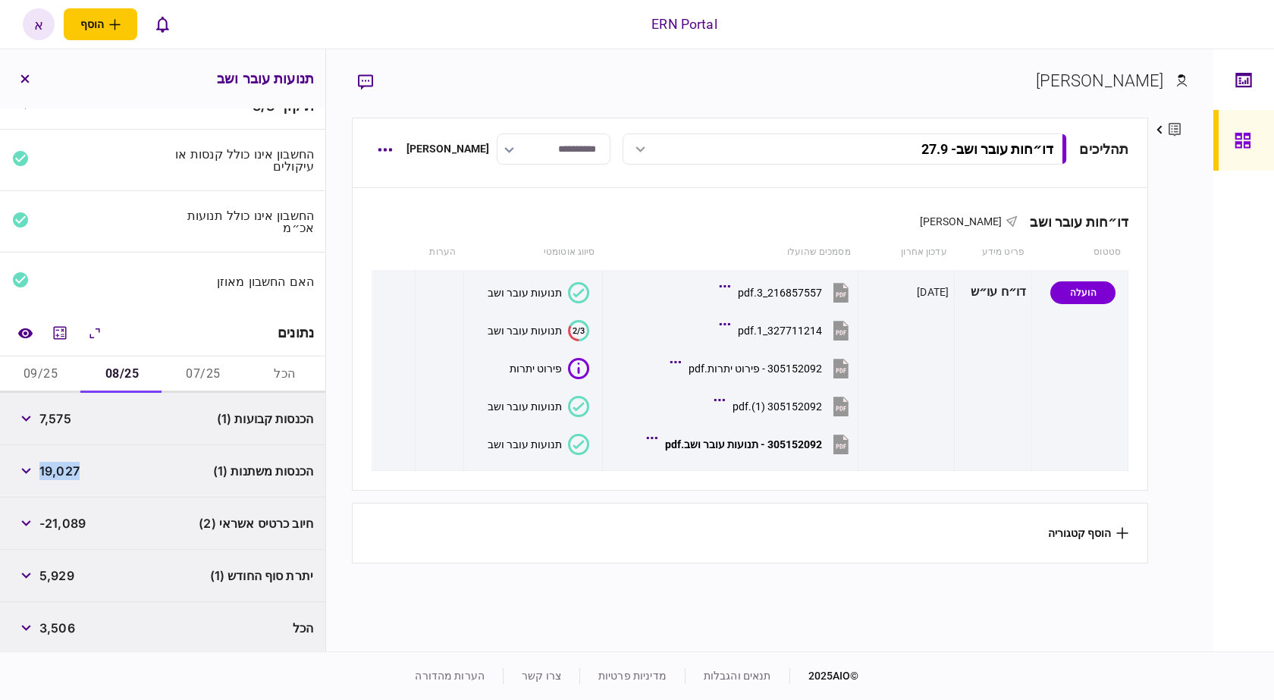
copy span "19,027"
click at [55, 572] on span "5,929" at bounding box center [56, 575] width 35 height 18
copy div "5,929"
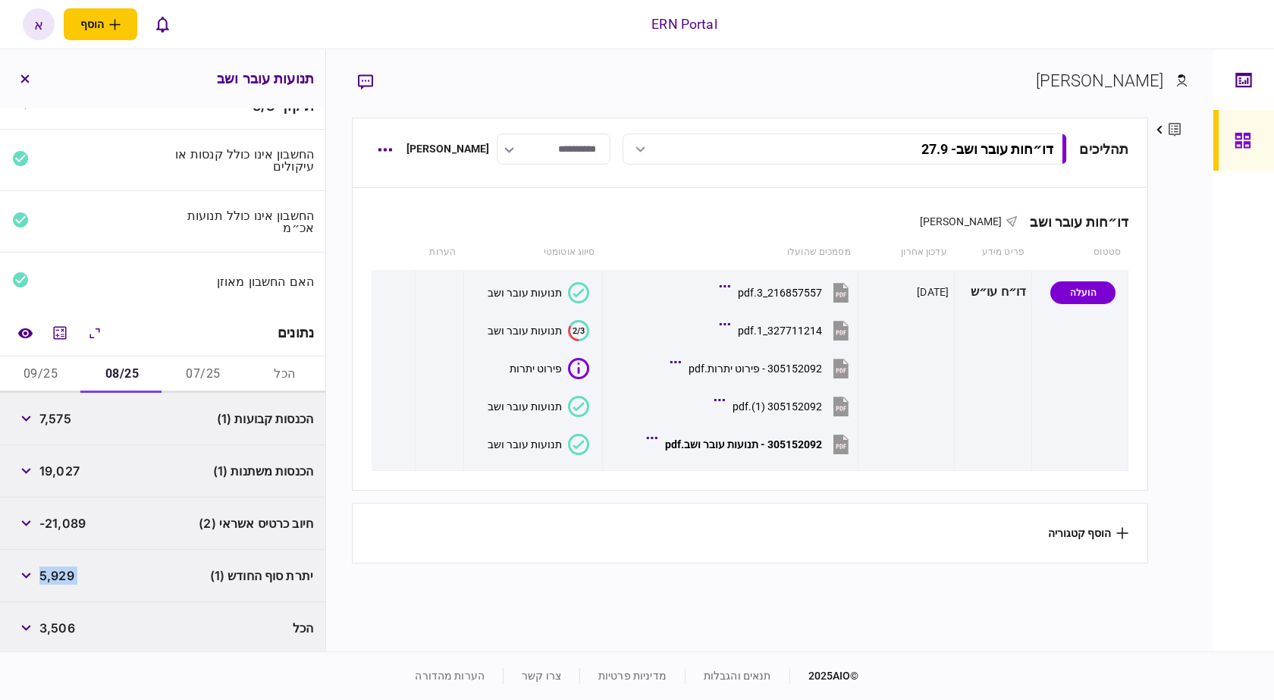
drag, startPoint x: 32, startPoint y: 372, endPoint x: 38, endPoint y: 381, distance: 11.6
click at [34, 375] on button "09/25" at bounding box center [40, 374] width 81 height 36
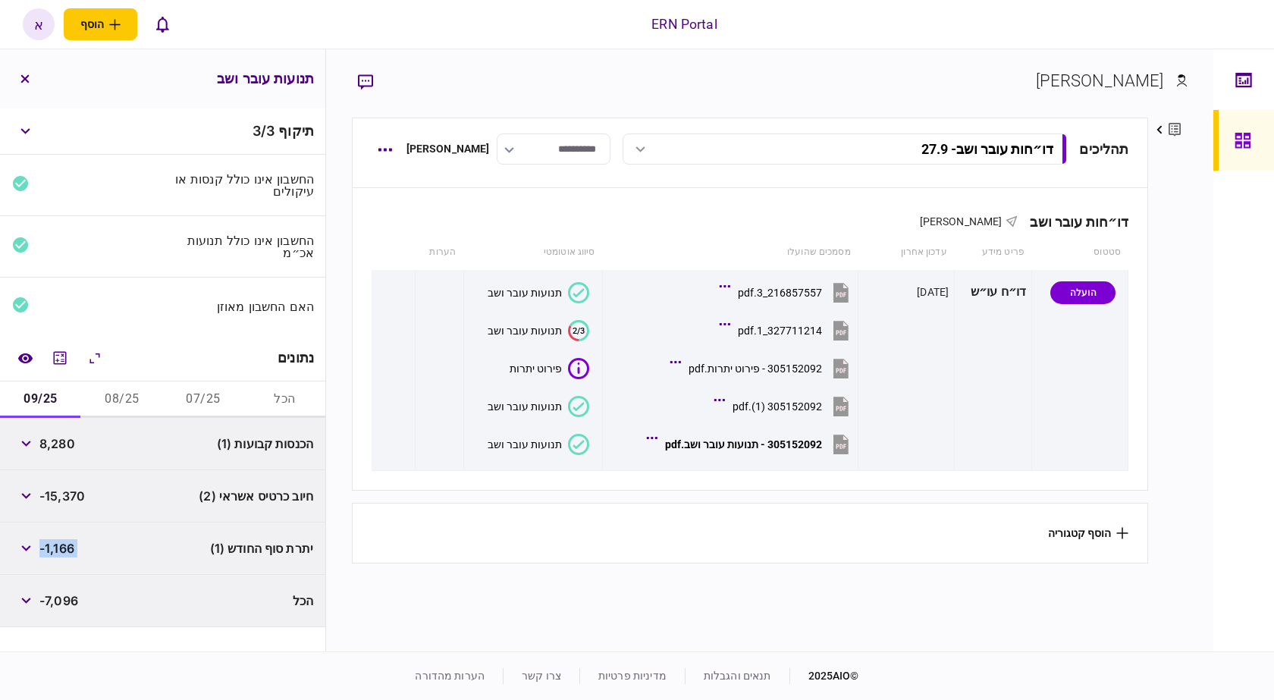
scroll to position [0, 0]
click at [59, 442] on span "8,280" at bounding box center [57, 443] width 36 height 18
click at [59, 444] on span "8,280" at bounding box center [57, 443] width 36 height 18
copy span "8,280"
click at [121, 389] on button "08/25" at bounding box center [121, 399] width 81 height 36
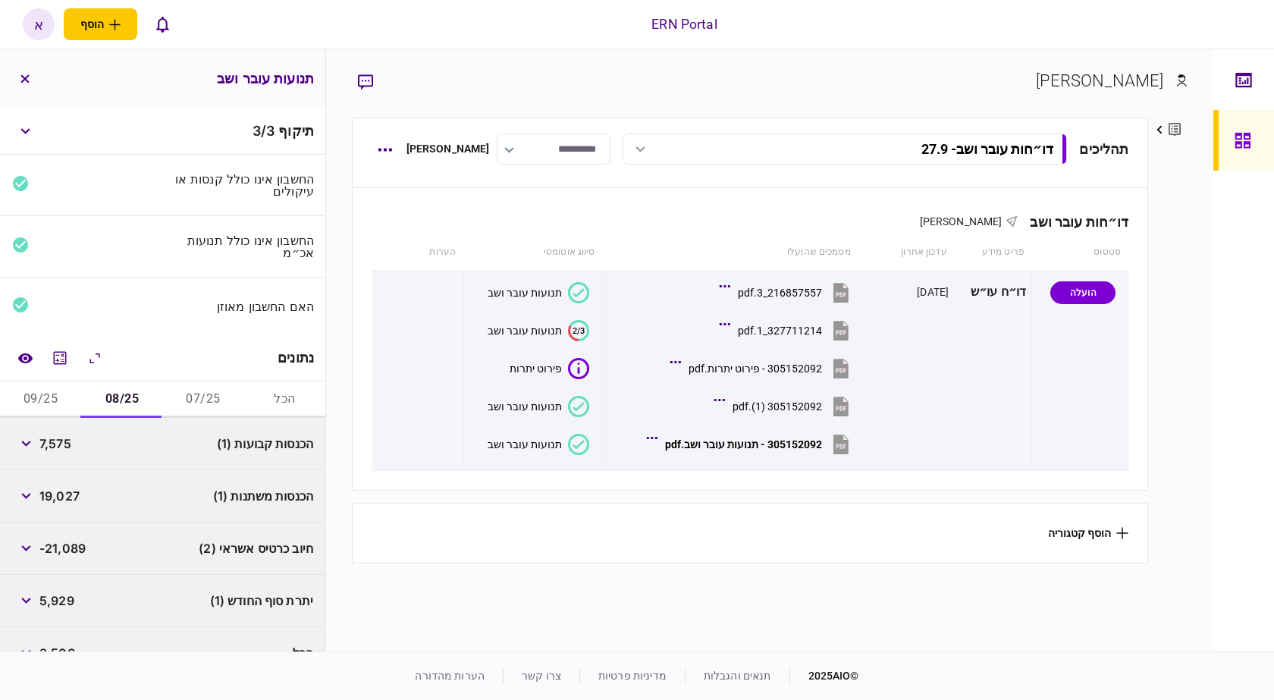
scroll to position [25, 0]
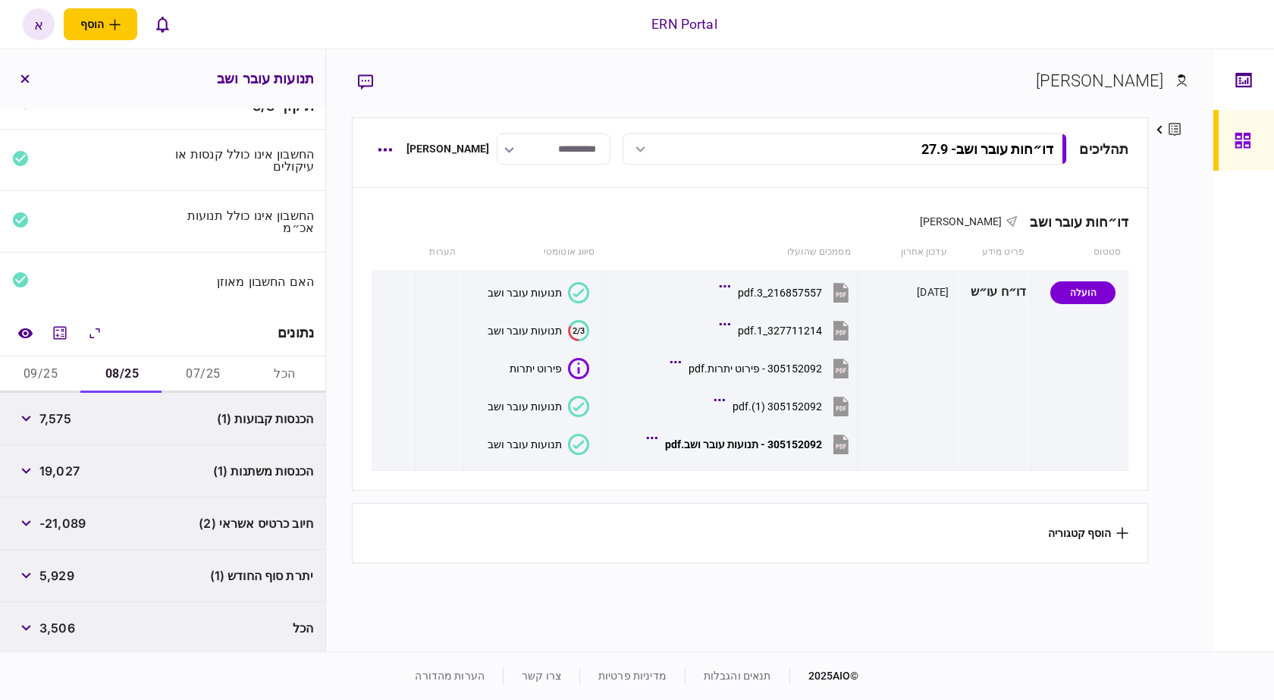
click at [60, 566] on span "5,929" at bounding box center [56, 575] width 35 height 18
copy span "5,929"
click at [71, 362] on button "09/25" at bounding box center [40, 374] width 81 height 36
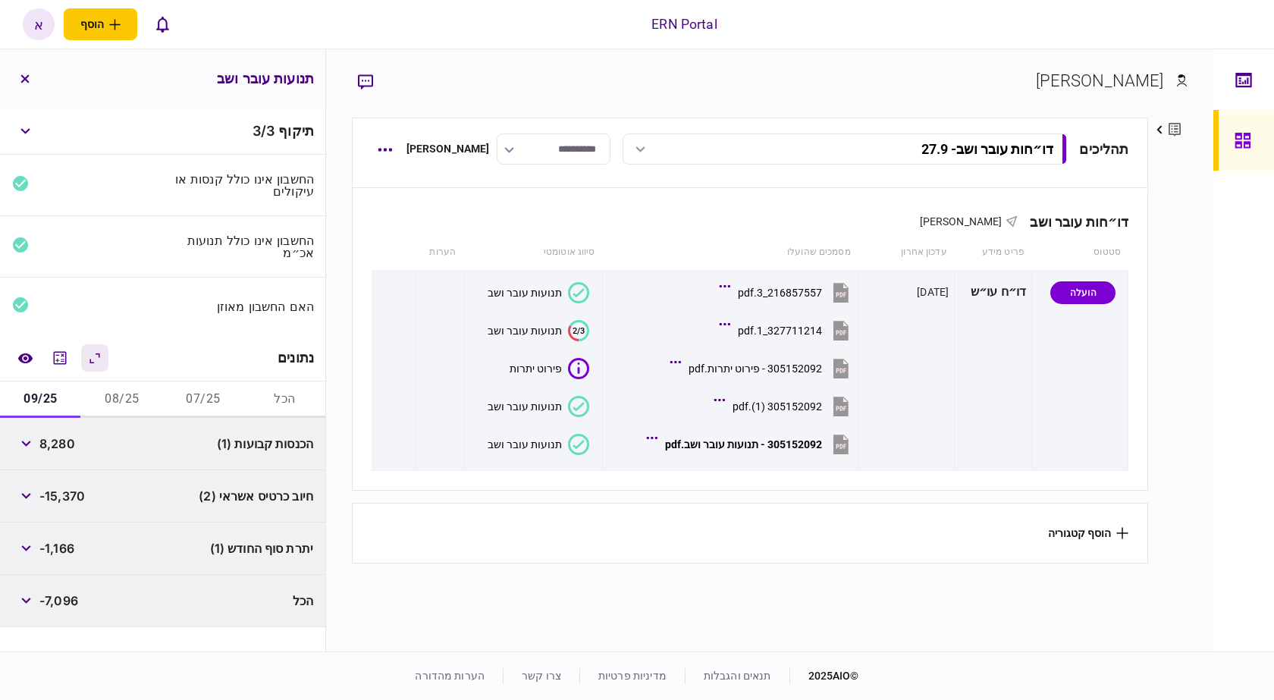
scroll to position [0, 0]
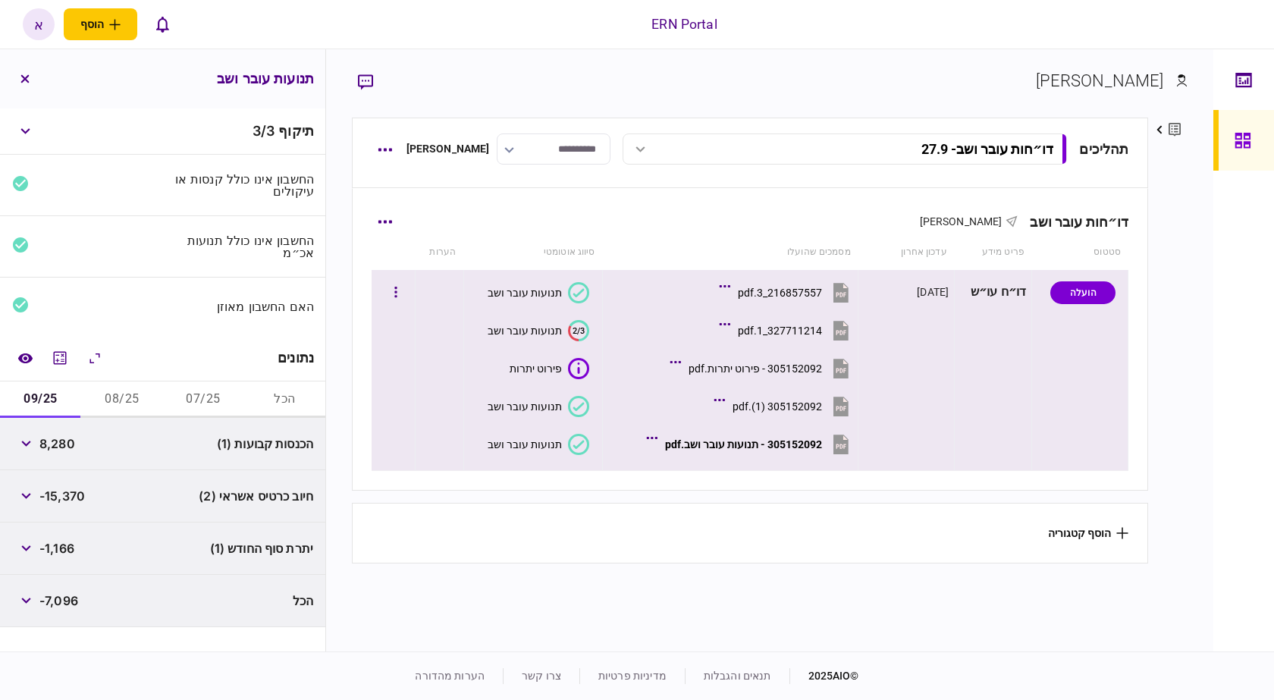
click at [761, 441] on div "305152092 - תנועות עובר ושב.pdf" at bounding box center [743, 444] width 157 height 12
click at [551, 446] on div "תנועות עובר ושב" at bounding box center [525, 444] width 74 height 12
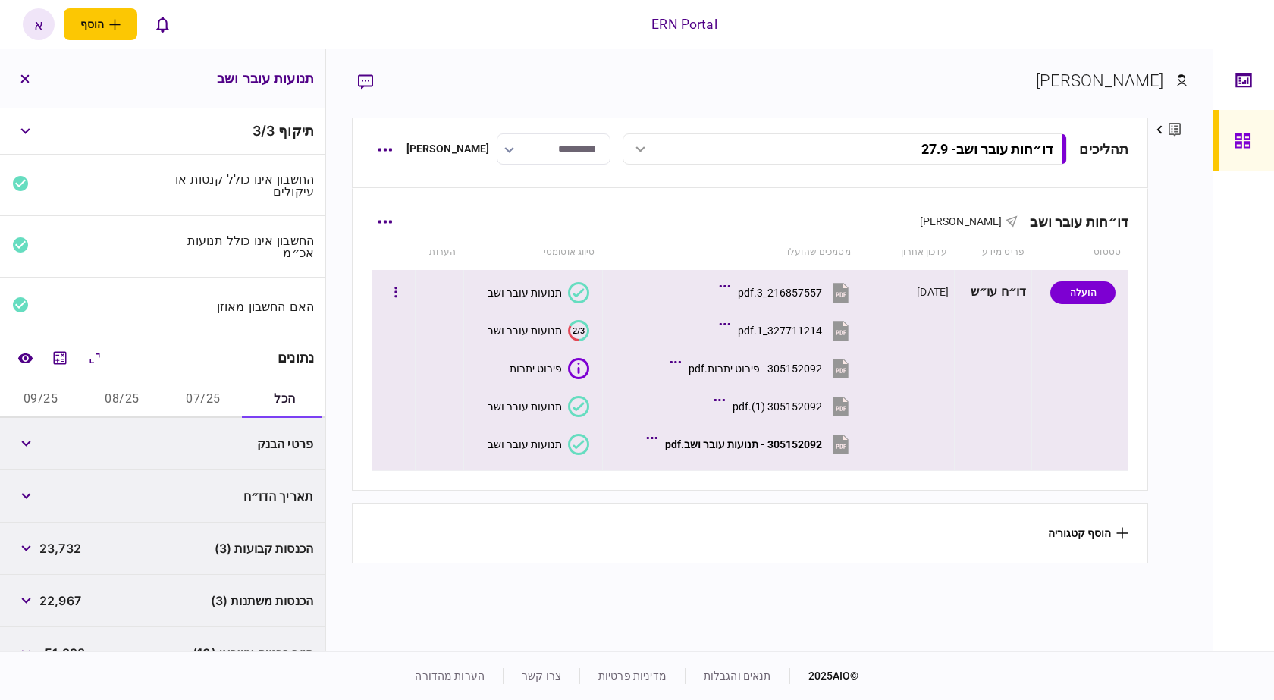
click at [549, 412] on div "תנועות עובר ושב" at bounding box center [525, 406] width 74 height 12
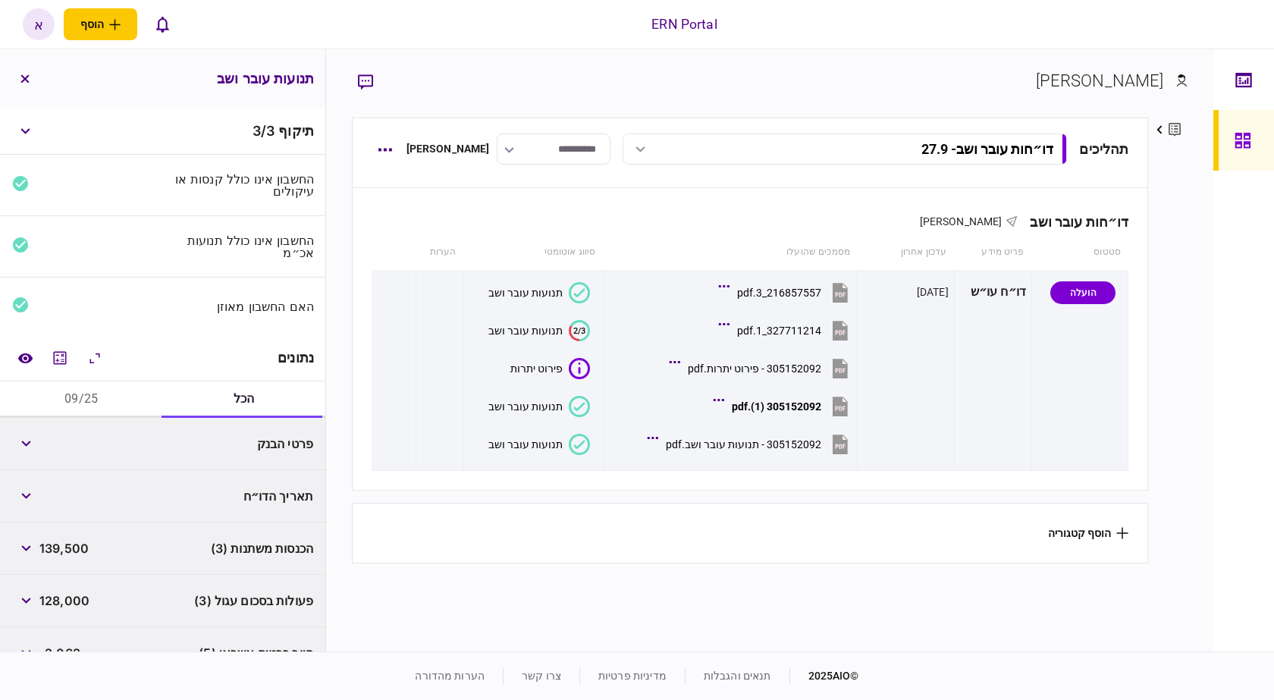
click at [61, 408] on button "09/25" at bounding box center [81, 399] width 163 height 36
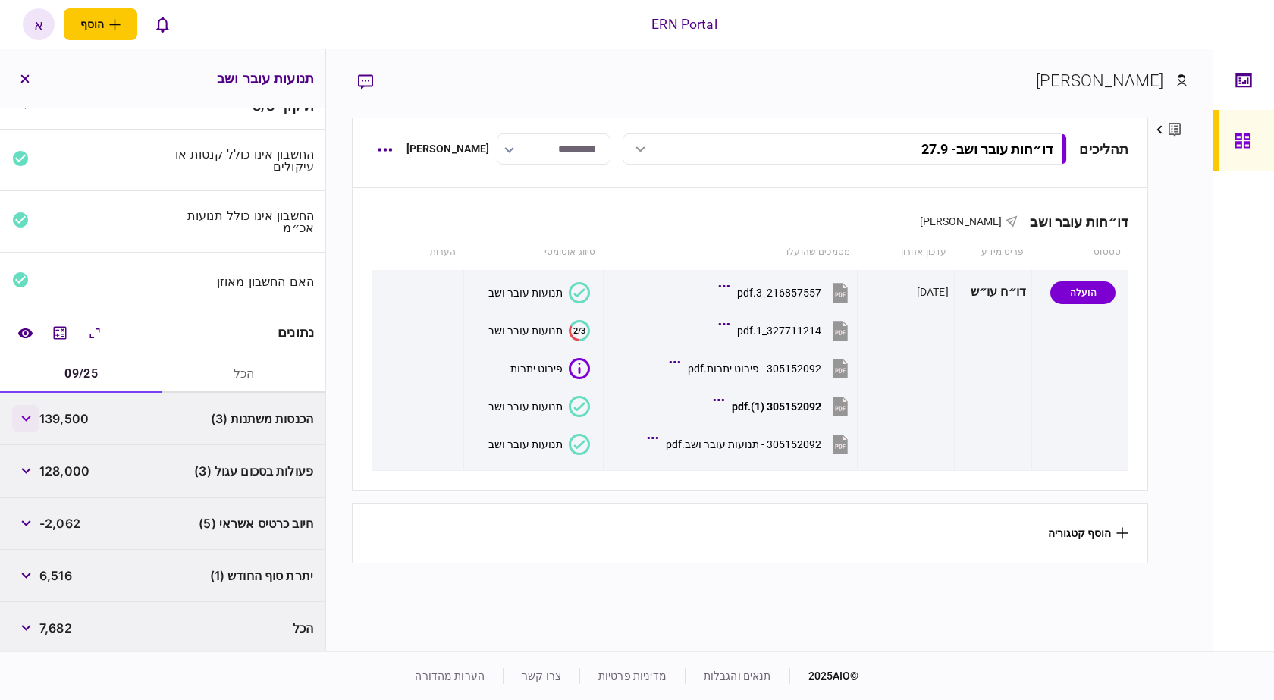
click at [33, 422] on button "button" at bounding box center [25, 418] width 27 height 27
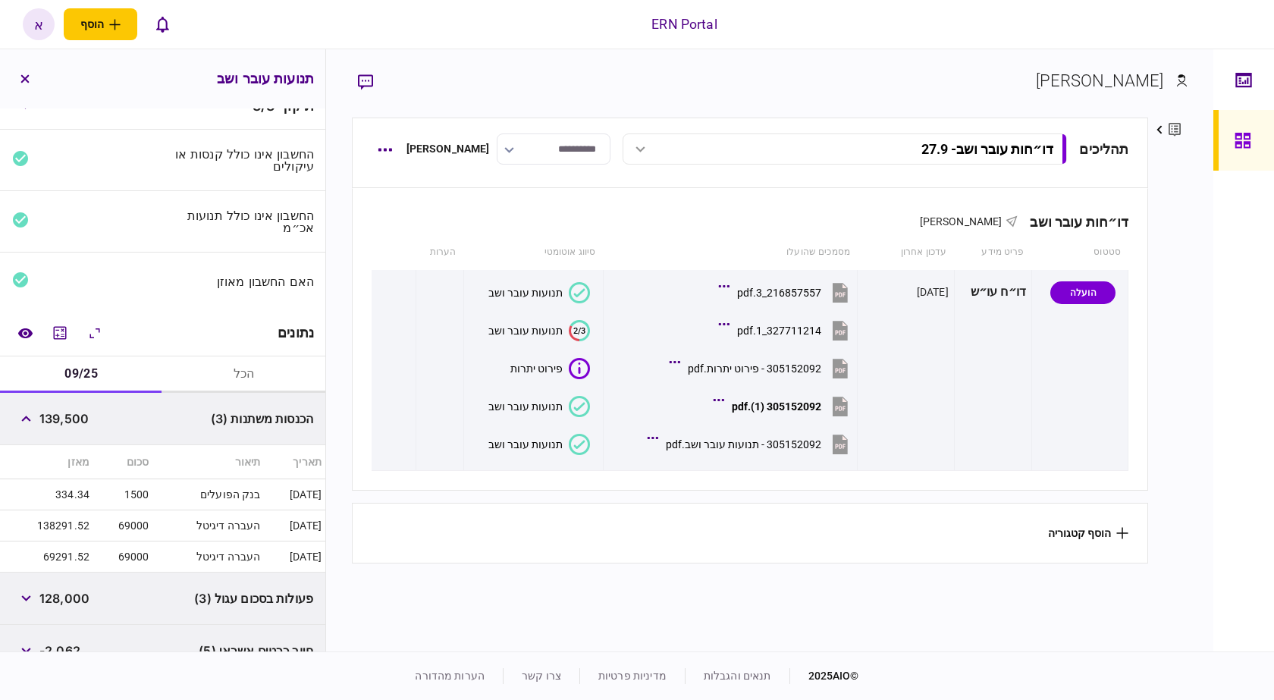
scroll to position [152, 0]
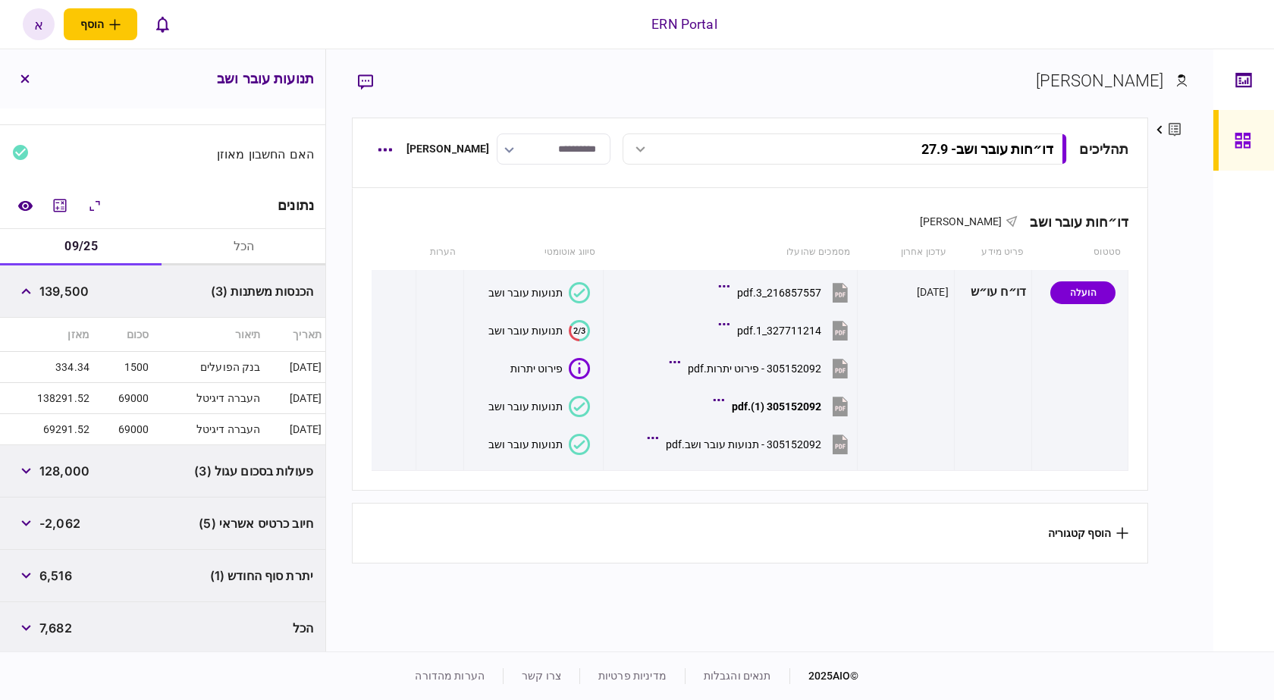
click at [58, 573] on span "6,516" at bounding box center [55, 575] width 33 height 18
click at [58, 572] on span "6,516" at bounding box center [55, 575] width 33 height 18
copy span "6,516"
click at [19, 461] on button "button" at bounding box center [25, 470] width 27 height 27
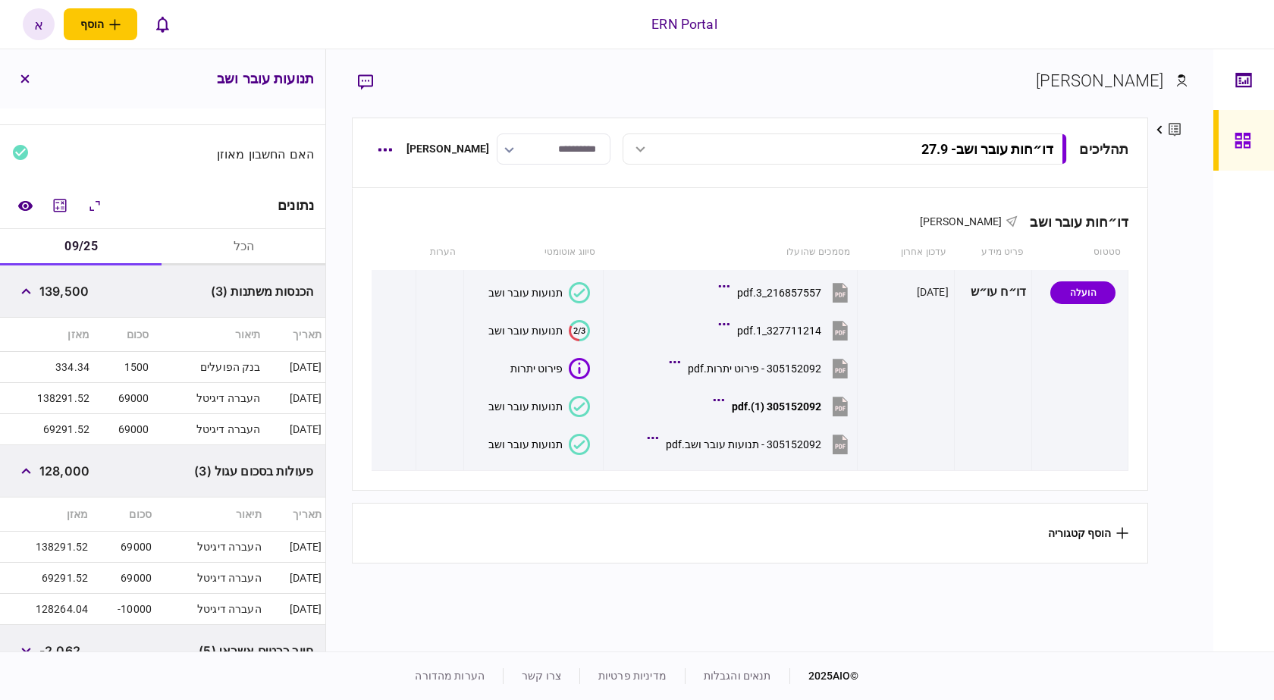
scroll to position [280, 0]
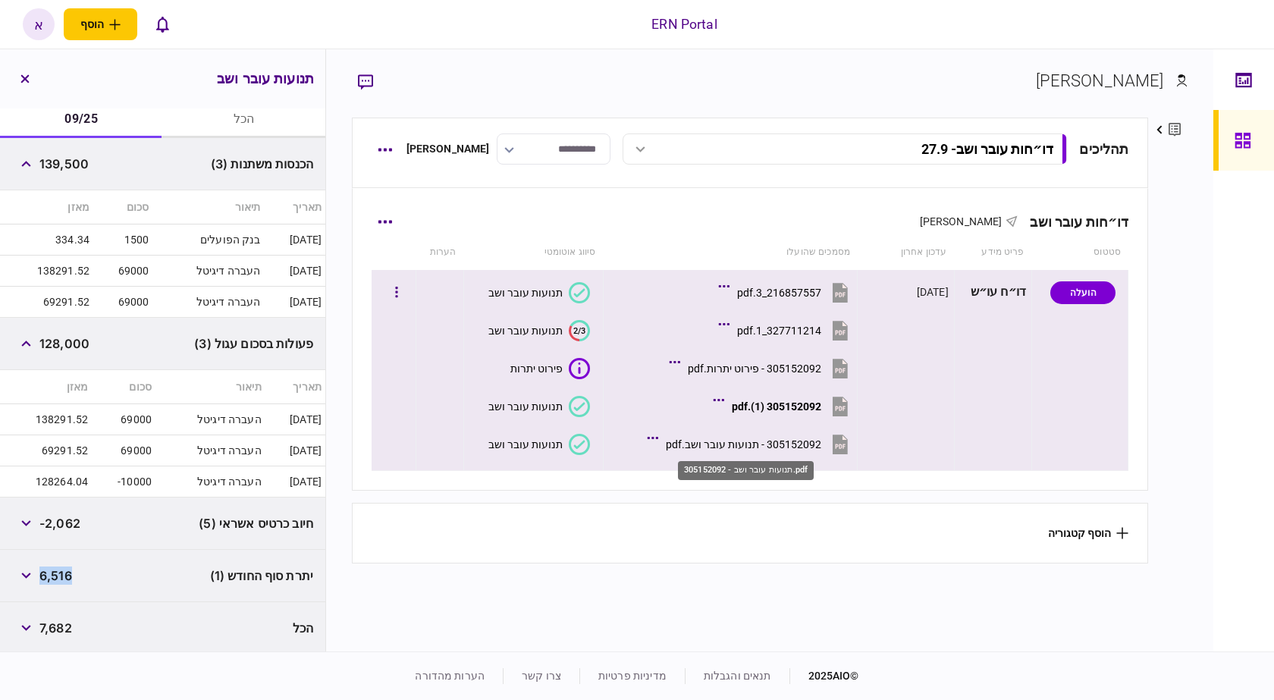
click at [781, 444] on div "305152092 - תנועות עובר ושב.pdf" at bounding box center [743, 444] width 155 height 12
click at [768, 437] on button "305152092 - תנועות עובר ושב.pdf" at bounding box center [751, 444] width 201 height 34
click at [770, 403] on div "305152092 (1).pdf" at bounding box center [776, 406] width 89 height 12
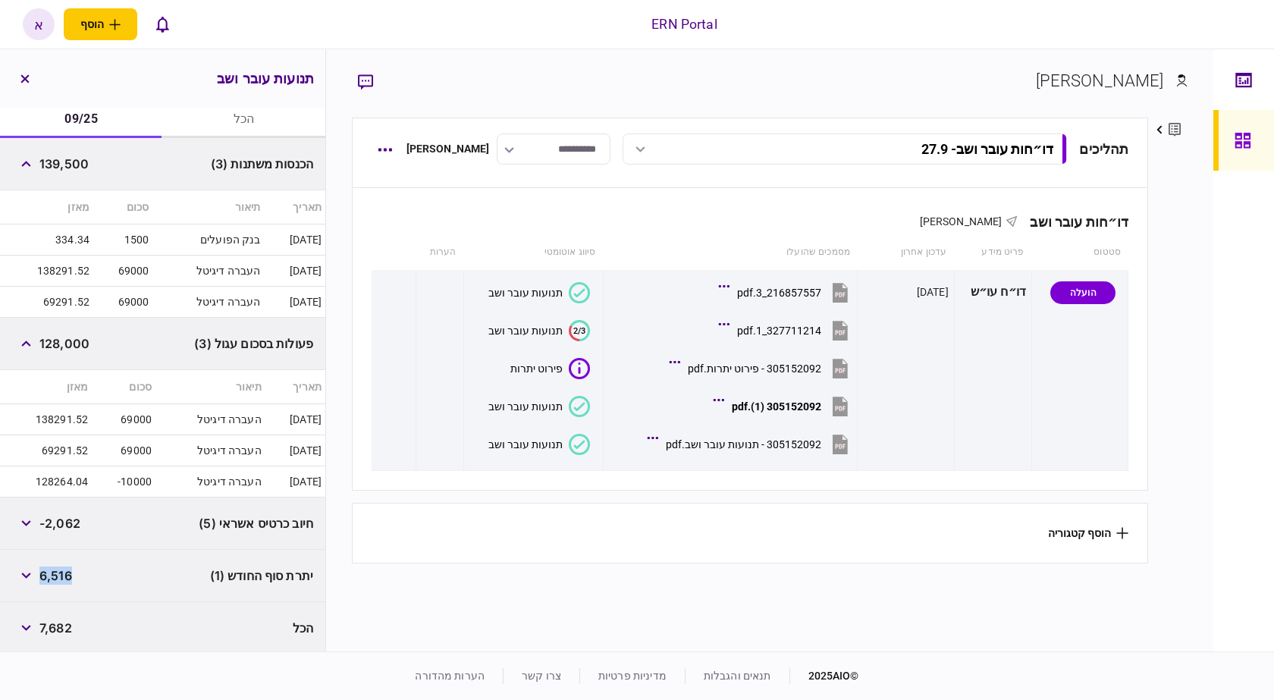
scroll to position [0, 0]
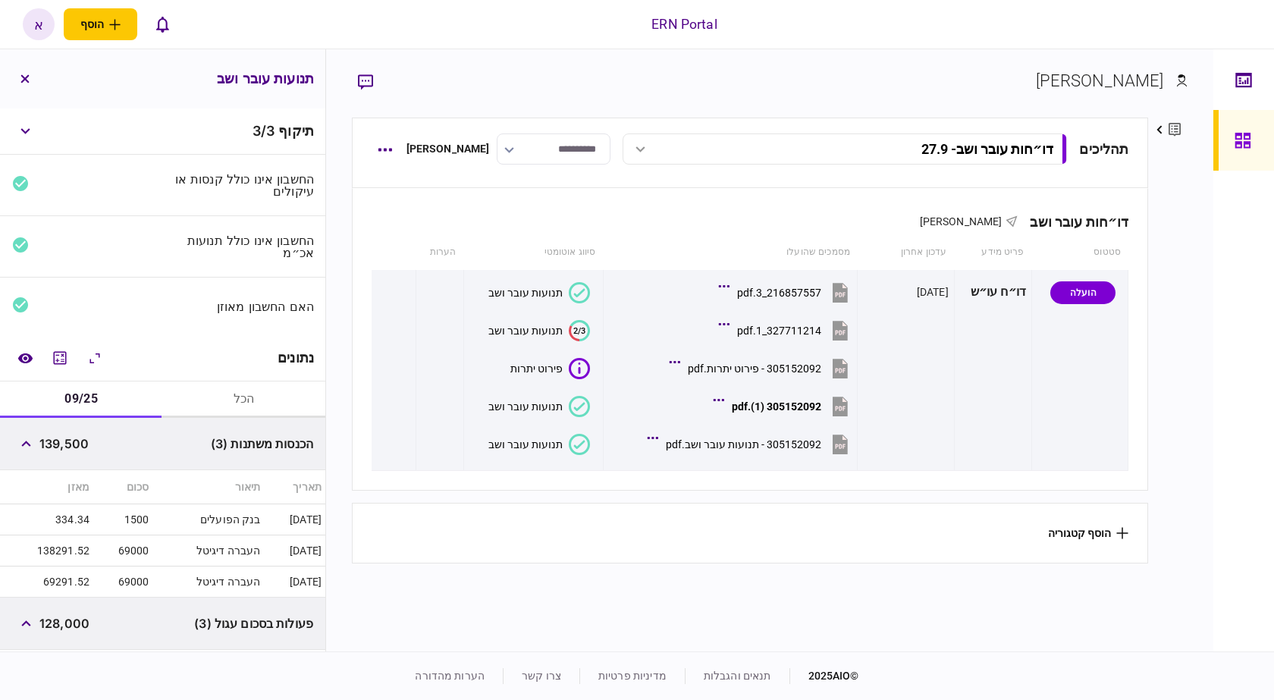
click at [78, 441] on span "139,500" at bounding box center [63, 443] width 49 height 18
copy span "139,500"
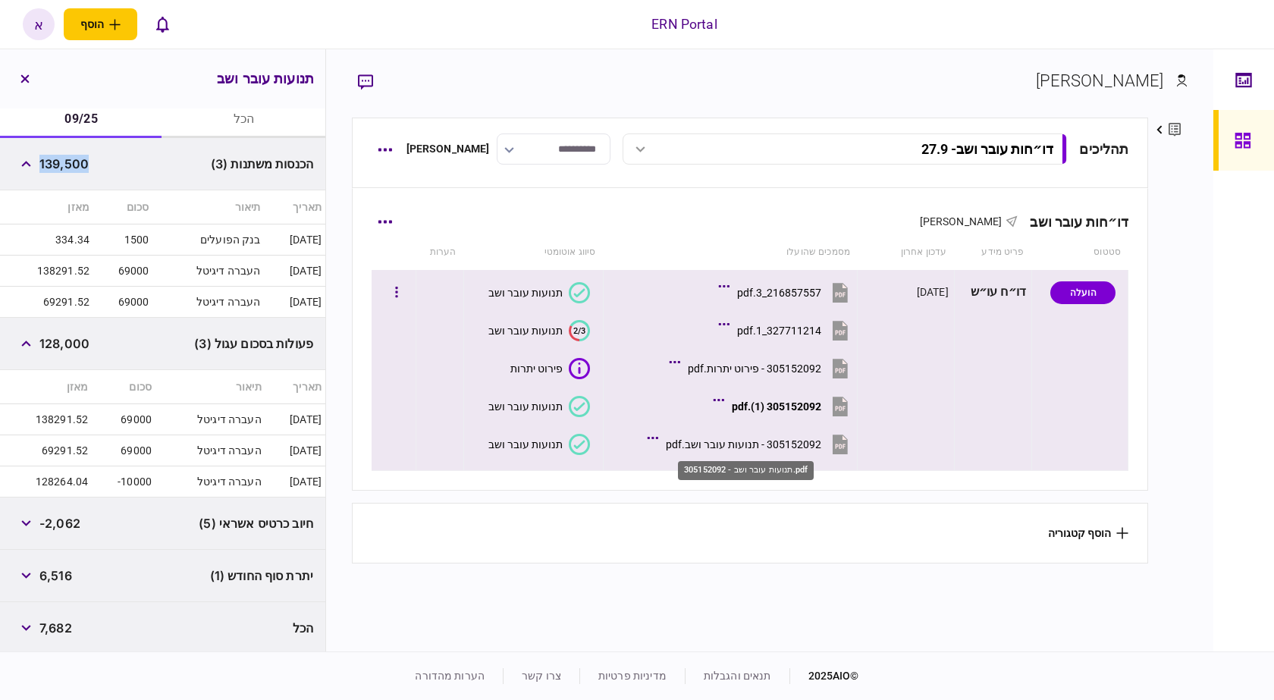
click at [737, 445] on div "305152092 - תנועות עובר ושב.pdf" at bounding box center [743, 444] width 155 height 12
click at [805, 400] on div "305152092 (1).pdf" at bounding box center [776, 406] width 89 height 12
